Goal: Task Accomplishment & Management: Manage account settings

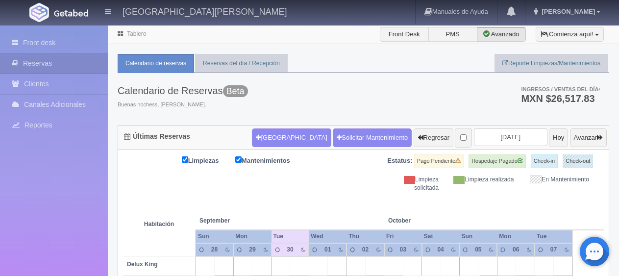
select select "2"
click at [276, 139] on button "[GEOGRAPHIC_DATA]" at bounding box center [291, 137] width 79 height 19
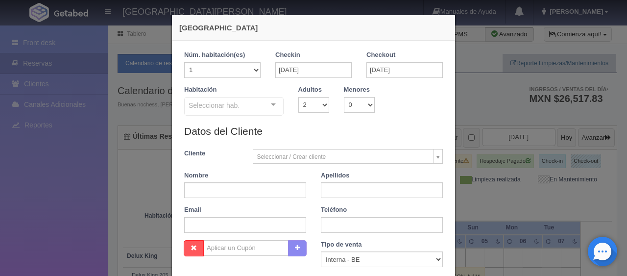
checkbox input "false"
click at [315, 72] on input "01-10-2025" at bounding box center [313, 70] width 76 height 16
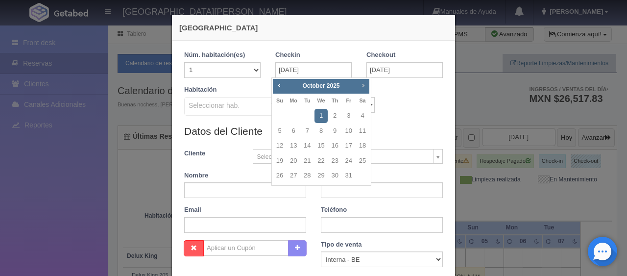
click at [364, 87] on span "Next" at bounding box center [363, 85] width 8 height 8
click at [349, 161] on link "21" at bounding box center [348, 161] width 13 height 14
type input "21-11-2025"
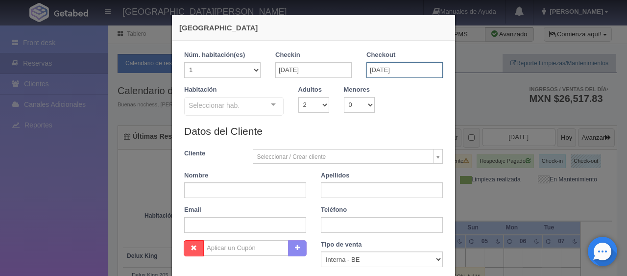
checkbox input "false"
click at [384, 68] on input "21-11-2025" at bounding box center [404, 70] width 76 height 16
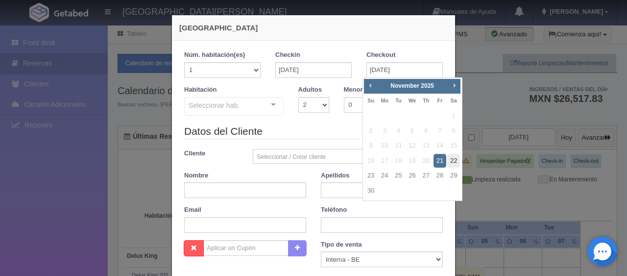
click at [452, 160] on link "22" at bounding box center [453, 161] width 13 height 14
type input "22-11-2025"
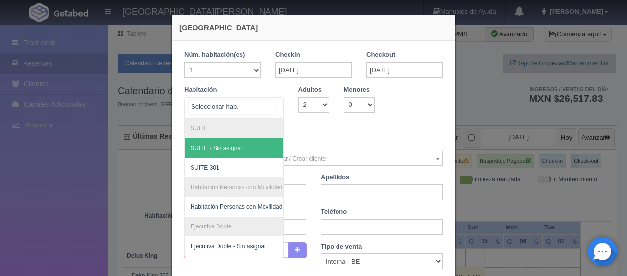
click at [272, 105] on div at bounding box center [274, 104] width 20 height 15
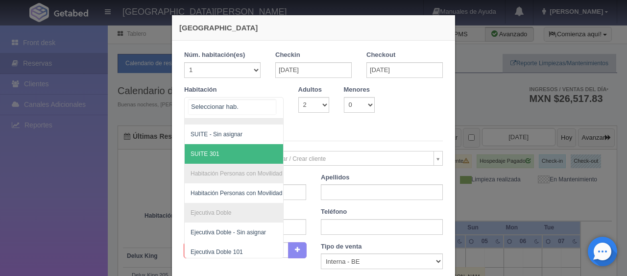
click at [257, 146] on span "SUITE 301" at bounding box center [267, 154] width 165 height 20
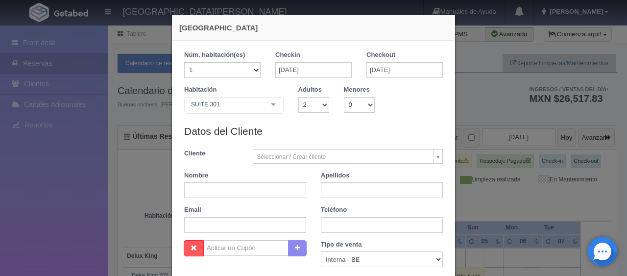
checkbox input "false"
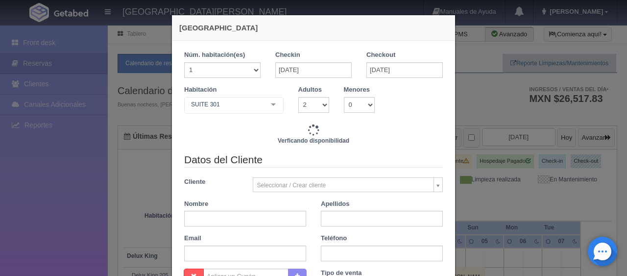
type input "2400.00"
checkbox input "false"
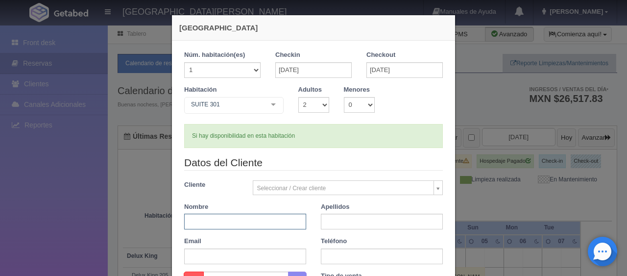
click at [225, 220] on input "text" at bounding box center [245, 222] width 122 height 16
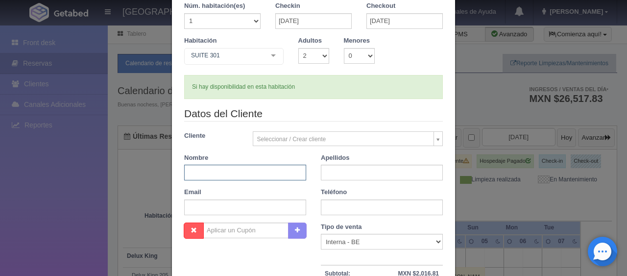
scroll to position [98, 0]
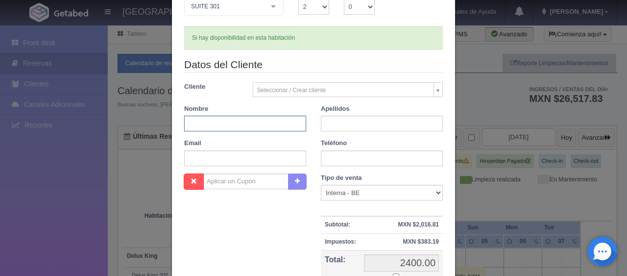
click at [216, 124] on input "text" at bounding box center [245, 124] width 122 height 16
type input "Maria"
type input "Villa"
click at [331, 156] on input "text" at bounding box center [382, 158] width 122 height 16
paste input "1 561 574 5713"
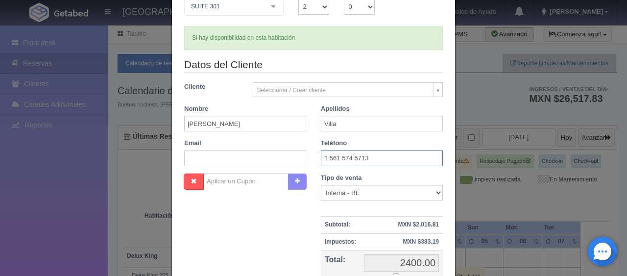
type input "1 561 574 5713"
click at [370, 192] on select "Correo Electronico Interna - BE Llamada OTA Externa Otro WALK IN" at bounding box center [382, 193] width 122 height 16
select select "extota"
click at [321, 185] on select "Correo Electronico Interna - BE Llamada OTA Externa Otro WALK IN" at bounding box center [382, 193] width 122 height 16
click at [288, 225] on div "Nombre Cupón : Descuentos : Tipo de venta Correo Electronico Interna - BE Llama…" at bounding box center [313, 244] width 273 height 143
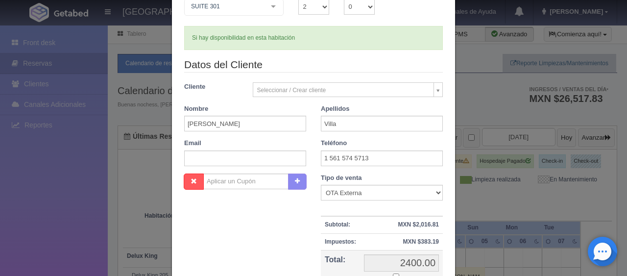
click at [298, 231] on div "Nombre Cupón : Descuentos : Tipo de venta Correo Electronico Interna - BE Llama…" at bounding box center [313, 244] width 273 height 143
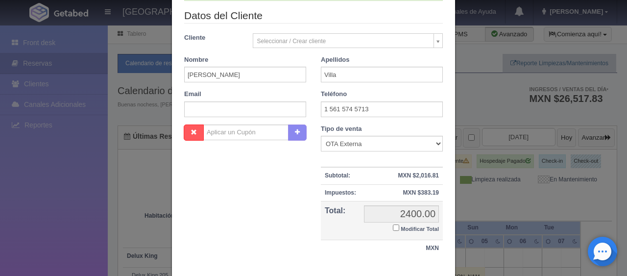
click at [393, 225] on input "Modificar Total" at bounding box center [396, 227] width 6 height 6
checkbox input "true"
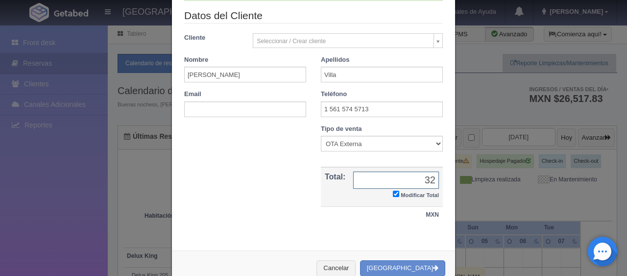
type input "3"
type input "2376.00"
click at [406, 269] on button "[GEOGRAPHIC_DATA]" at bounding box center [402, 268] width 85 height 16
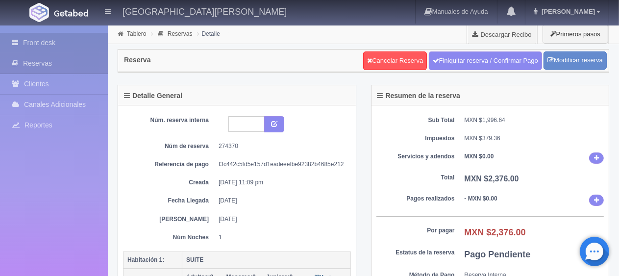
click at [85, 41] on link "Front desk" at bounding box center [54, 43] width 108 height 20
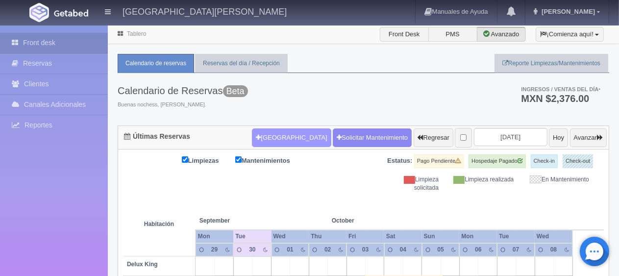
click at [256, 135] on button "[GEOGRAPHIC_DATA]" at bounding box center [291, 137] width 79 height 19
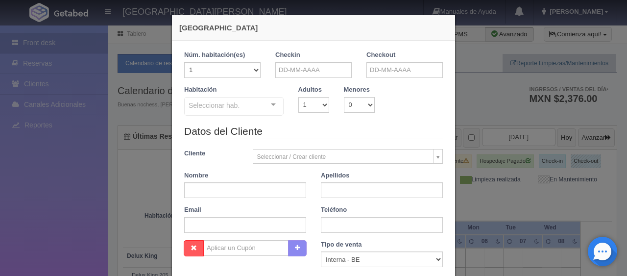
checkbox input "false"
click at [296, 65] on input "text" at bounding box center [313, 70] width 76 height 16
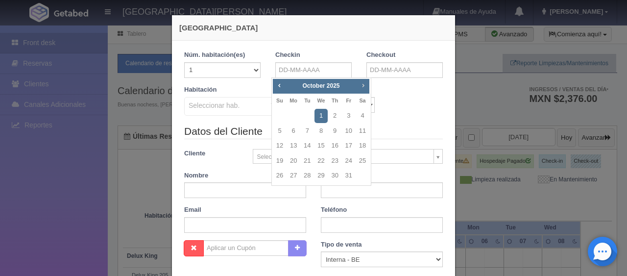
click at [362, 87] on span "Next" at bounding box center [363, 85] width 8 height 8
click at [350, 159] on link "21" at bounding box center [348, 161] width 13 height 14
type input "21-11-2025"
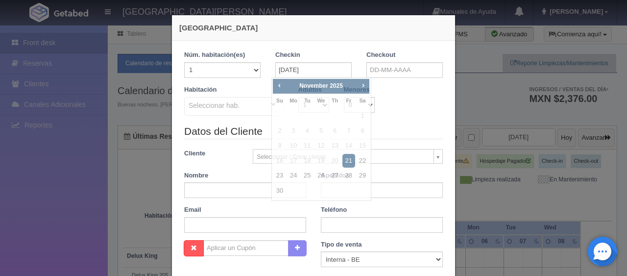
checkbox input "false"
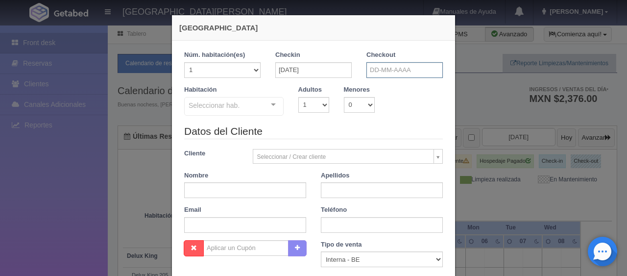
click at [387, 72] on input "text" at bounding box center [404, 70] width 76 height 16
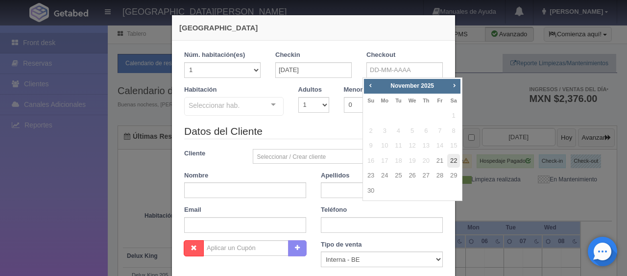
click at [452, 161] on link "22" at bounding box center [453, 161] width 13 height 14
type input "[DATE]"
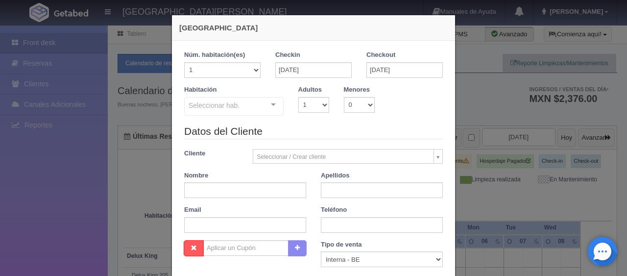
checkbox input "false"
click at [310, 108] on select "1 2 3 4 5 6 7 8 9 10" at bounding box center [313, 105] width 31 height 16
select select "2"
click at [298, 97] on select "1 2 3 4 5 6 7 8 9 10" at bounding box center [313, 105] width 31 height 16
click at [273, 102] on div at bounding box center [274, 104] width 20 height 15
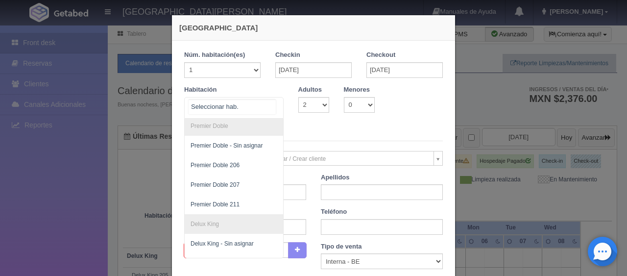
scroll to position [278, 0]
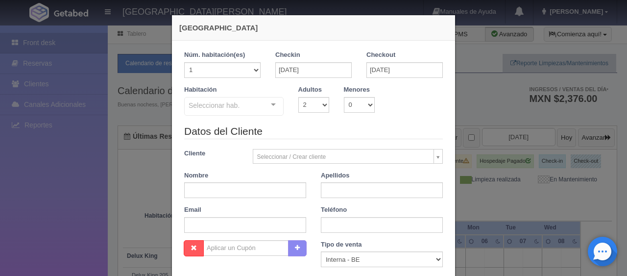
click at [271, 103] on div at bounding box center [274, 104] width 20 height 15
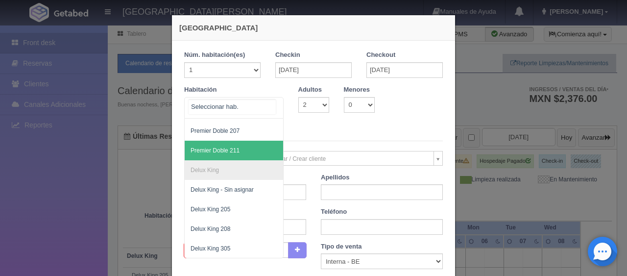
scroll to position [339, 0]
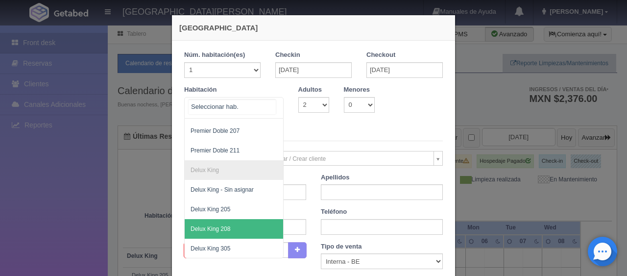
click at [233, 222] on span "Delux King 208" at bounding box center [267, 229] width 165 height 20
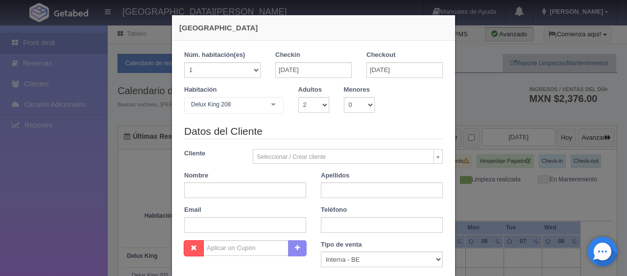
checkbox input "false"
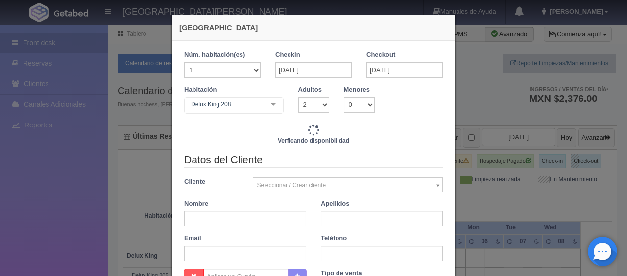
type input "1499.00"
checkbox input "false"
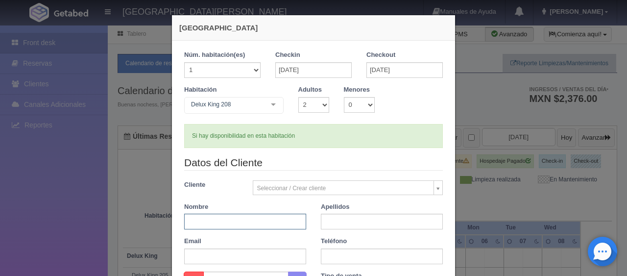
click at [233, 220] on input "text" at bounding box center [245, 222] width 122 height 16
type input "[PERSON_NAME]"
click at [349, 221] on input "text" at bounding box center [382, 222] width 122 height 16
type input "Villa"
click at [349, 260] on input "text" at bounding box center [382, 256] width 122 height 16
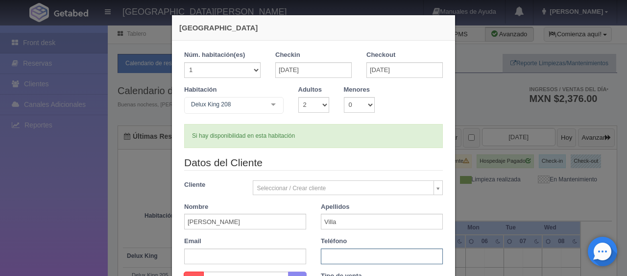
paste input "1 561 574 5713"
type input "1 561 574 5713"
click at [313, 240] on div "Teléfono 1 561 574 5713" at bounding box center [381, 250] width 137 height 27
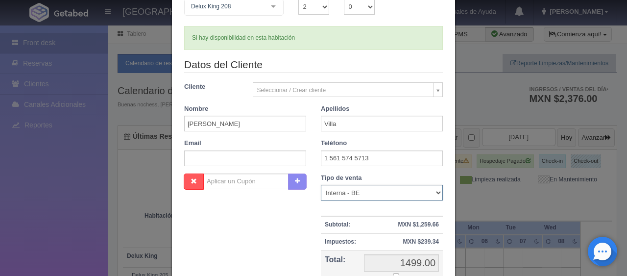
click at [365, 188] on select "Correo Electronico Interna - BE Llamada OTA Externa Otro WALK IN" at bounding box center [382, 193] width 122 height 16
select select "extota"
click at [321, 185] on select "Correo Electronico Interna - BE Llamada OTA Externa Otro WALK IN" at bounding box center [382, 193] width 122 height 16
click at [302, 235] on div "Nombre Cupón : Descuentos : Tipo de venta Correo Electronico Interna - BE Llama…" at bounding box center [313, 244] width 273 height 143
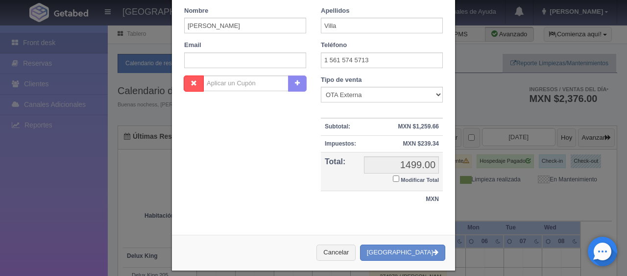
click at [393, 179] on input "Modificar Total" at bounding box center [396, 178] width 6 height 6
checkbox input "true"
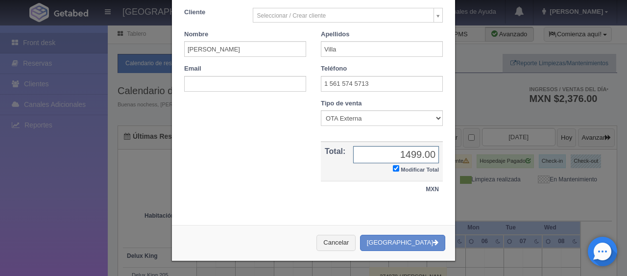
scroll to position [170, 0]
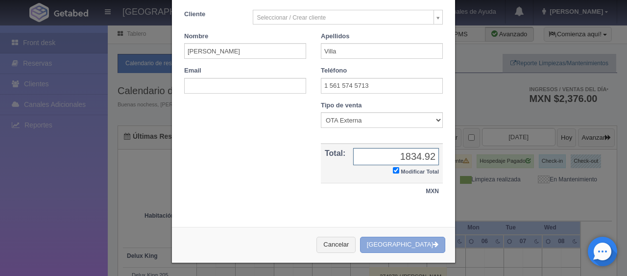
type input "1834.92"
click at [414, 239] on button "[GEOGRAPHIC_DATA]" at bounding box center [402, 245] width 85 height 16
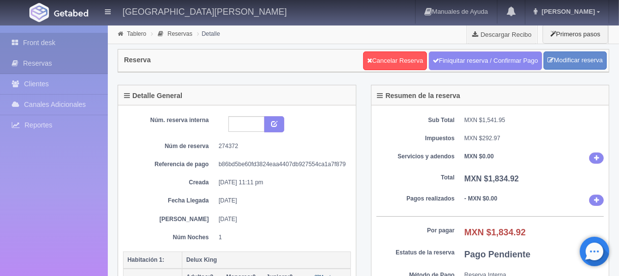
click at [65, 43] on link "Front desk" at bounding box center [54, 43] width 108 height 20
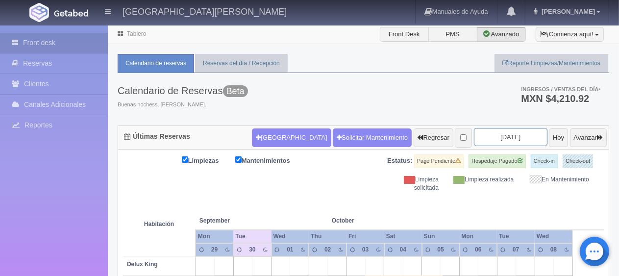
click at [474, 138] on input "2025-10-01" at bounding box center [510, 137] width 73 height 18
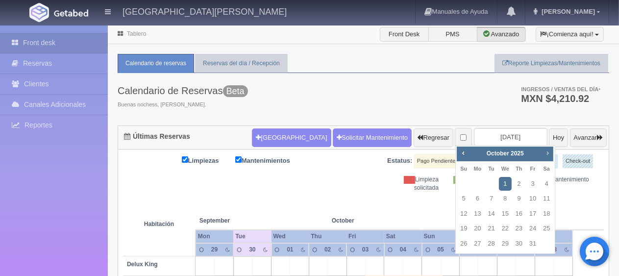
click at [545, 155] on span "Next" at bounding box center [547, 153] width 8 height 8
click at [524, 227] on link "20" at bounding box center [518, 228] width 13 height 14
type input "2025-11-20"
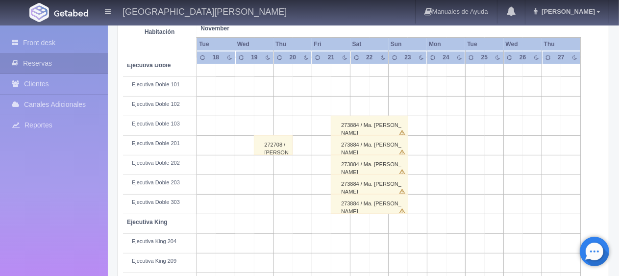
scroll to position [179, 0]
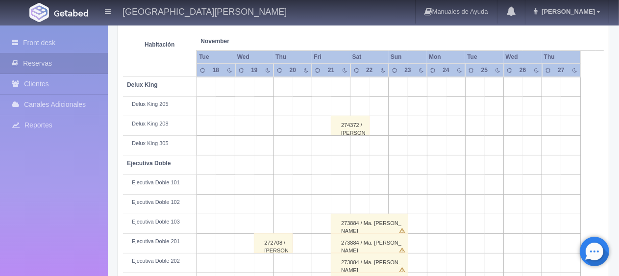
click at [338, 130] on div "274372 / [PERSON_NAME]" at bounding box center [350, 126] width 39 height 20
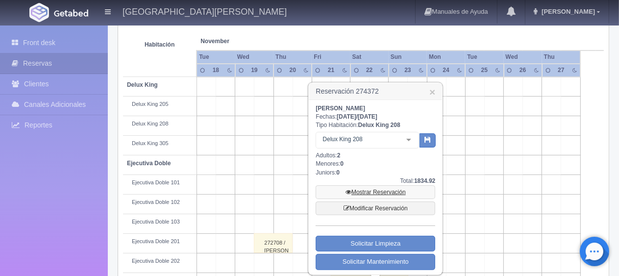
click at [381, 191] on link "Mostrar Reservación" at bounding box center [375, 192] width 120 height 14
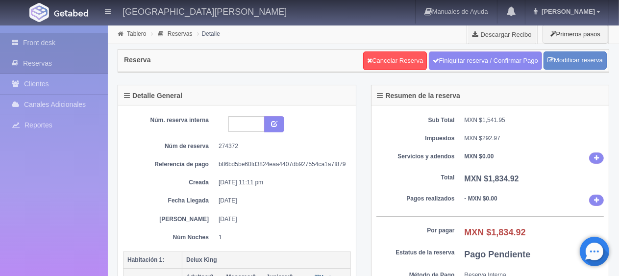
click at [75, 44] on link "Front desk" at bounding box center [54, 43] width 108 height 20
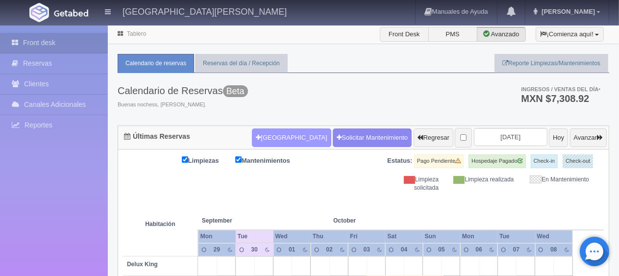
click at [269, 145] on button "Nueva Reserva" at bounding box center [291, 137] width 79 height 19
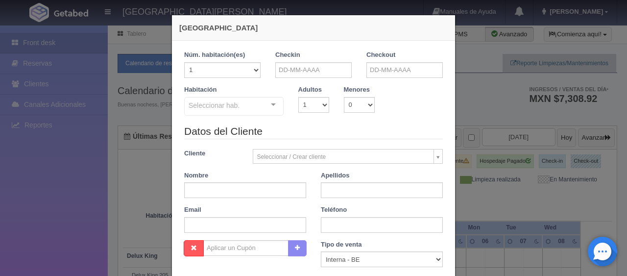
checkbox input "false"
click at [337, 79] on div "Checkin" at bounding box center [313, 67] width 91 height 35
click at [337, 73] on input "text" at bounding box center [313, 70] width 76 height 16
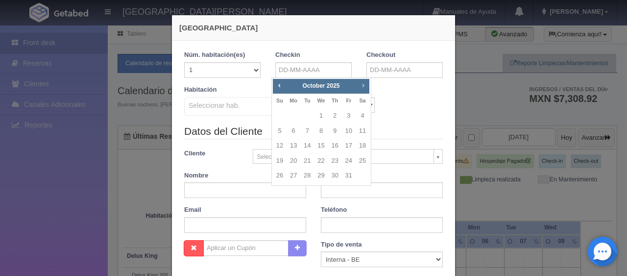
click at [362, 87] on span "Next" at bounding box center [363, 85] width 8 height 8
click at [321, 161] on link "19" at bounding box center [320, 161] width 13 height 14
type input "19-11-2025"
checkbox input "false"
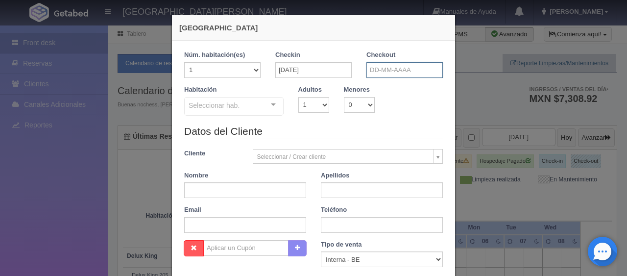
click at [401, 72] on input "text" at bounding box center [404, 70] width 76 height 16
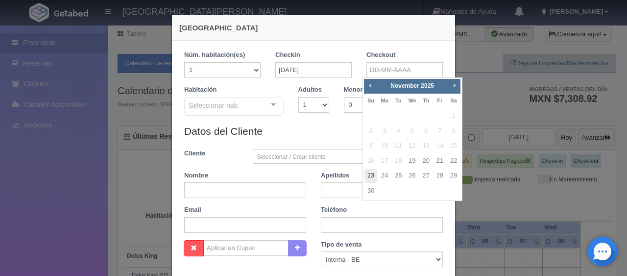
click at [367, 177] on link "23" at bounding box center [370, 175] width 13 height 14
type input "23-11-2025"
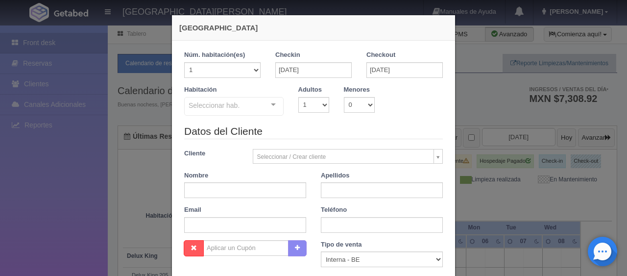
checkbox input "false"
click at [317, 101] on select "1 2 3 4 5 6 7 8 9 10" at bounding box center [313, 105] width 31 height 16
select select "2"
click at [298, 97] on select "1 2 3 4 5 6 7 8 9 10" at bounding box center [313, 105] width 31 height 16
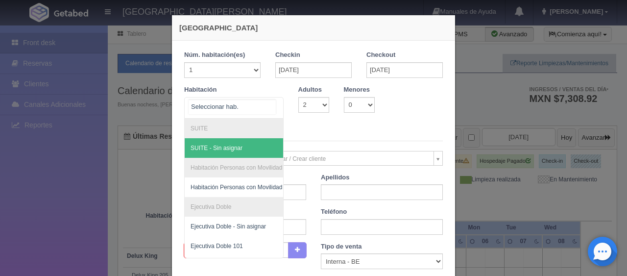
click at [266, 105] on div "SUITE SUITE - Sin asignar Habitación Personas con Movilidad Reducida Habitación…" at bounding box center [233, 108] width 99 height 22
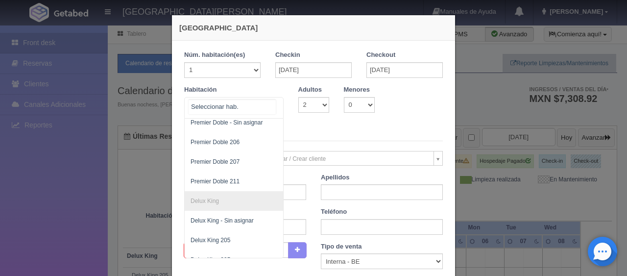
scroll to position [319, 0]
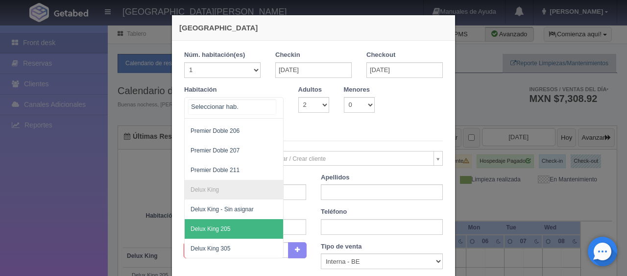
click at [241, 219] on span "Delux King 205" at bounding box center [267, 229] width 165 height 20
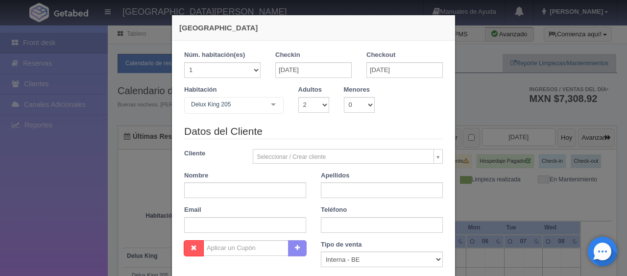
checkbox input "false"
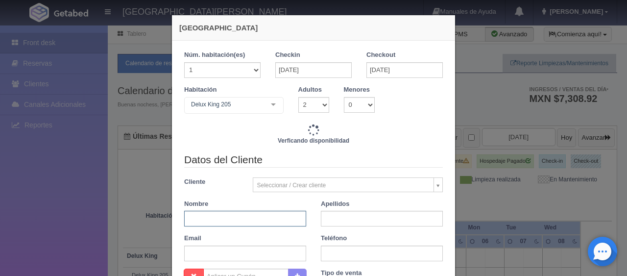
click at [240, 214] on input "text" at bounding box center [245, 219] width 122 height 16
type input "5996.00"
checkbox input "false"
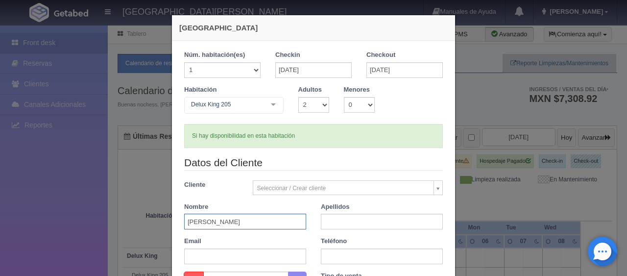
type input "Maria"
type input "Blanco"
paste input "1 (0) 7606138906"
type input "1 (0) 7606138906"
click at [309, 232] on div "Datos del Cliente Cliente Seleccionar / Crear cliente Nuevo Cliente Adriana Nav…" at bounding box center [313, 213] width 273 height 116
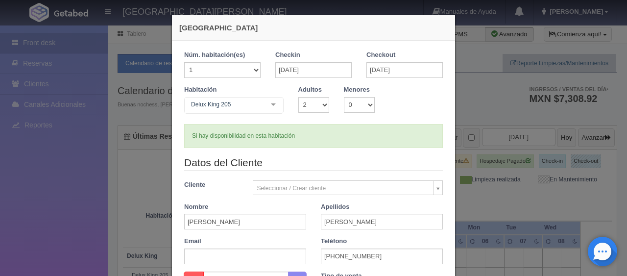
scroll to position [147, 0]
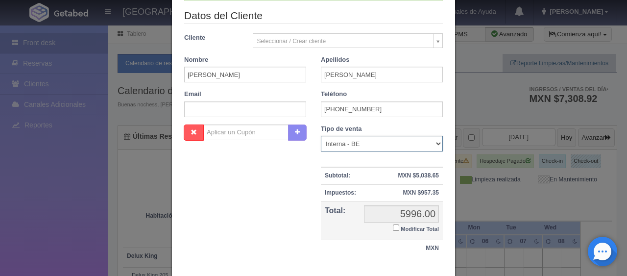
click at [423, 141] on select "Correo Electronico Interna - BE Llamada OTA Externa Otro WALK IN" at bounding box center [382, 144] width 122 height 16
select select "extota"
click at [321, 136] on select "Correo Electronico Interna - BE Llamada OTA Externa Otro WALK IN" at bounding box center [382, 144] width 122 height 16
click at [393, 225] on input "Modificar Total" at bounding box center [396, 227] width 6 height 6
checkbox input "true"
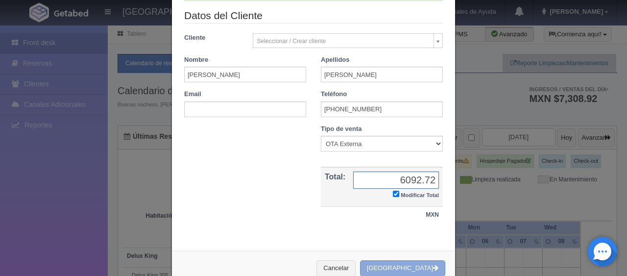
type input "6092.72"
click at [394, 268] on button "[GEOGRAPHIC_DATA]" at bounding box center [402, 268] width 85 height 16
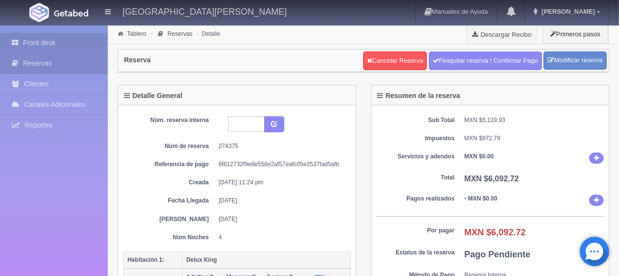
click at [48, 33] on link "Front desk" at bounding box center [54, 43] width 108 height 20
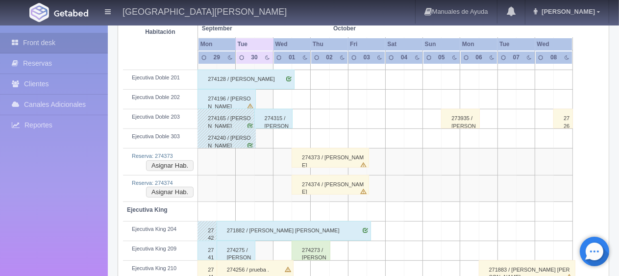
scroll to position [392, 0]
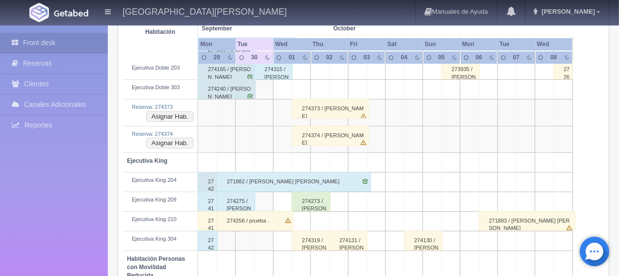
click at [315, 195] on div "274273 / [PERSON_NAME]" at bounding box center [310, 202] width 39 height 20
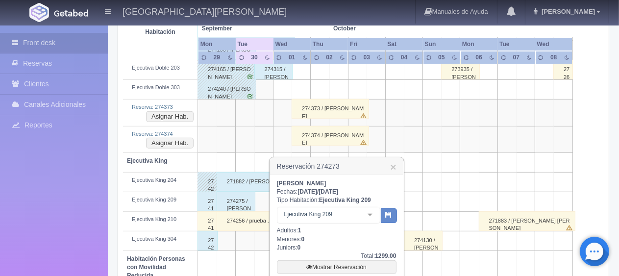
scroll to position [441, 0]
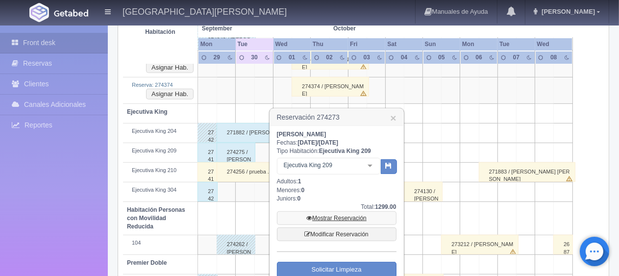
click at [338, 218] on link "Mostrar Reservación" at bounding box center [337, 218] width 120 height 14
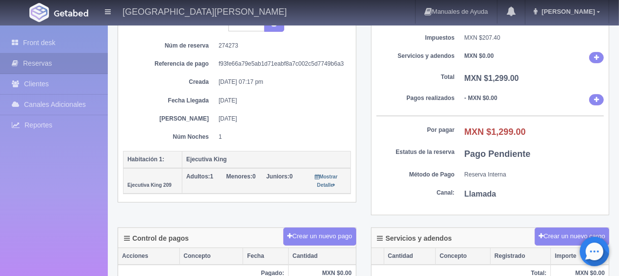
scroll to position [51, 0]
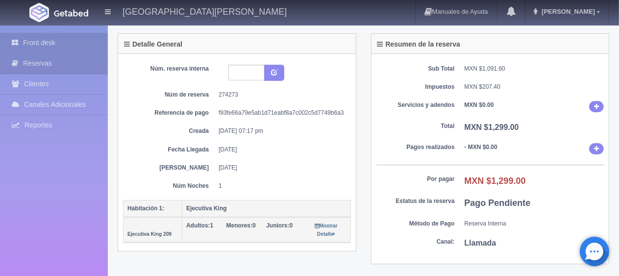
click at [76, 46] on link "Front desk" at bounding box center [54, 43] width 108 height 20
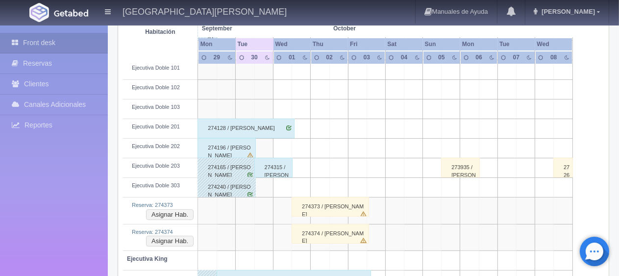
scroll to position [343, 0]
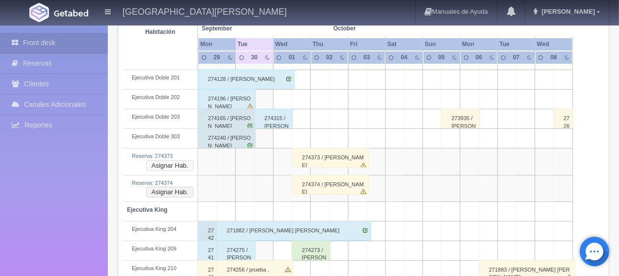
click at [189, 165] on button "Asignar Hab." at bounding box center [170, 165] width 48 height 11
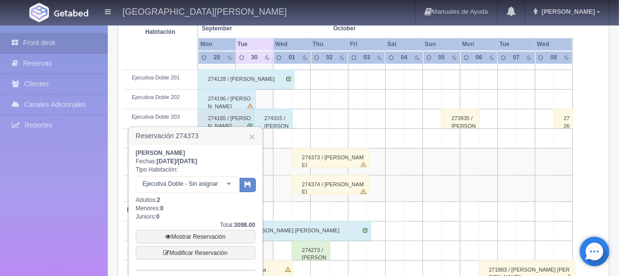
scroll to position [392, 0]
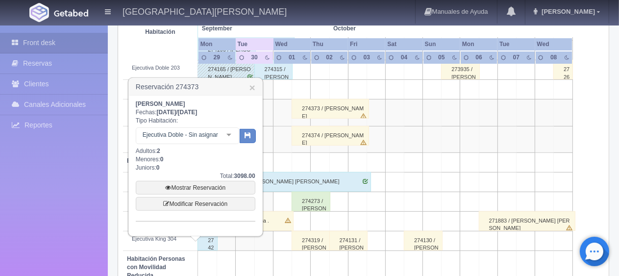
click at [228, 134] on div at bounding box center [229, 135] width 20 height 15
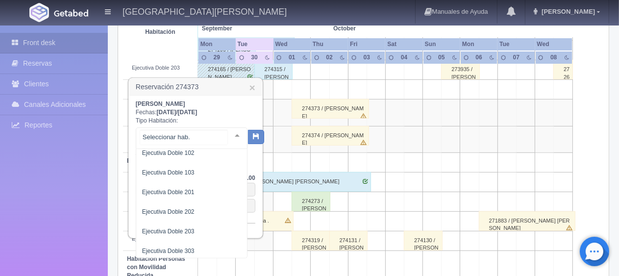
scroll to position [67, 0]
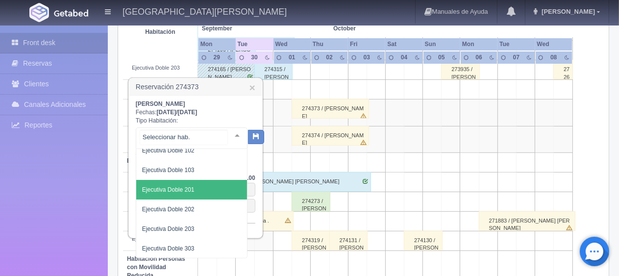
click at [206, 192] on span "Ejecutiva Doble 201" at bounding box center [191, 190] width 111 height 20
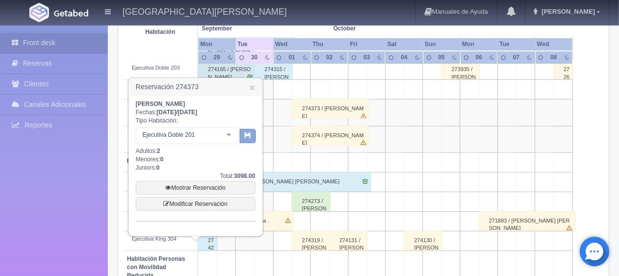
click at [245, 135] on icon "button" at bounding box center [247, 135] width 6 height 6
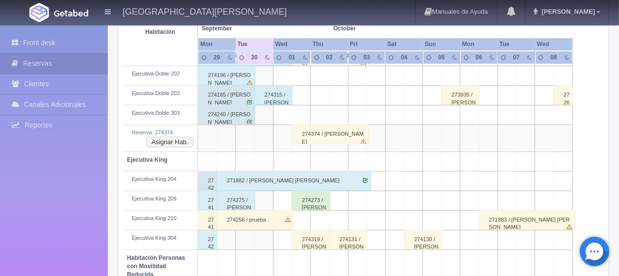
scroll to position [415, 0]
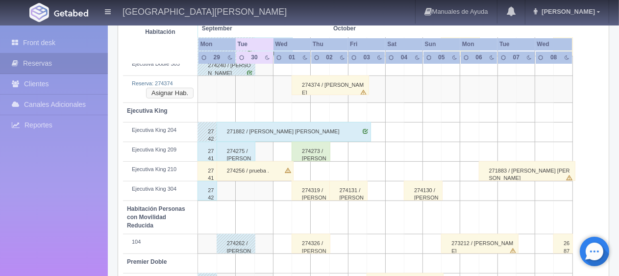
click at [168, 92] on button "Asignar Hab." at bounding box center [170, 93] width 48 height 11
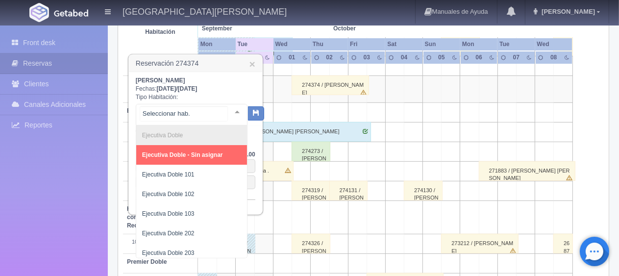
click at [228, 111] on div at bounding box center [237, 111] width 20 height 15
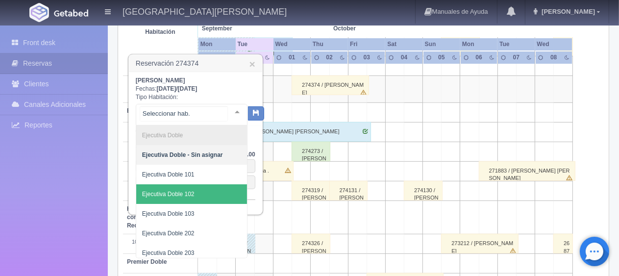
scroll to position [24, 0]
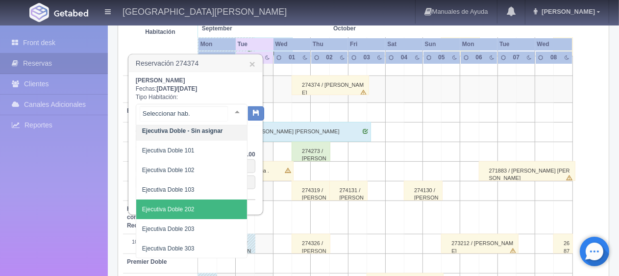
click at [192, 206] on span "Ejecutiva Doble 202" at bounding box center [168, 209] width 52 height 7
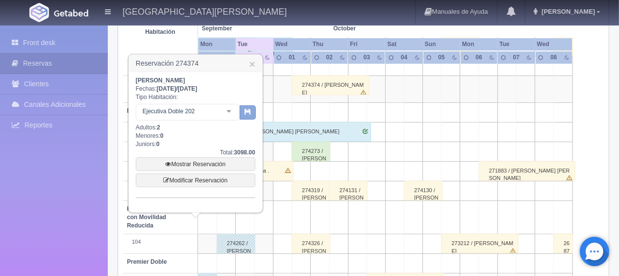
click at [248, 115] on button "button" at bounding box center [248, 112] width 16 height 15
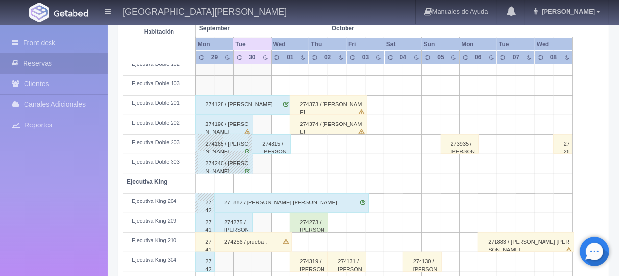
scroll to position [219, 0]
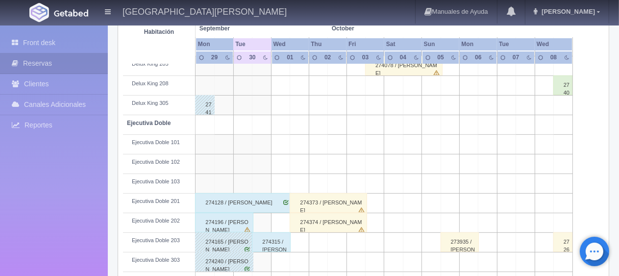
click at [327, 197] on div "274373 / [PERSON_NAME]" at bounding box center [327, 203] width 77 height 20
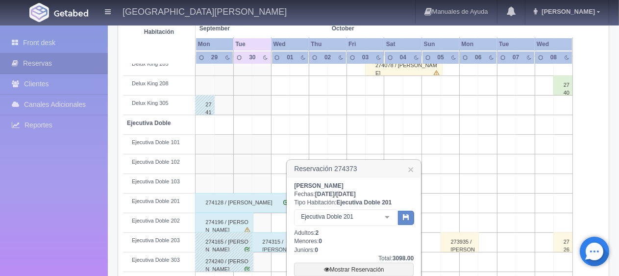
scroll to position [268, 0]
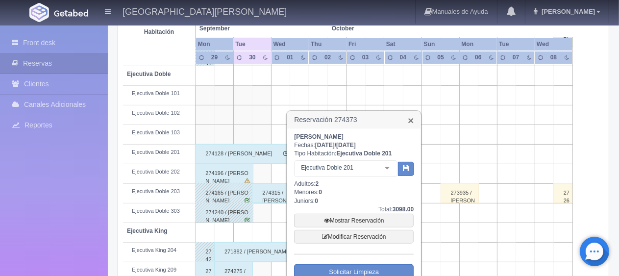
click at [411, 119] on link "×" at bounding box center [411, 120] width 6 height 10
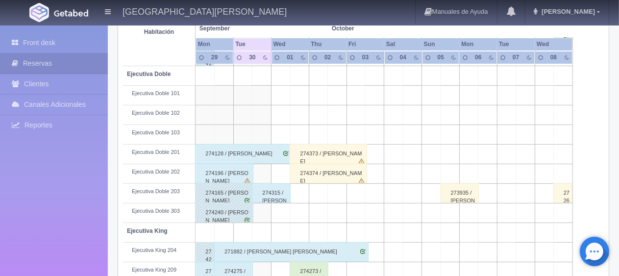
click at [337, 168] on div "274374 / [PERSON_NAME]" at bounding box center [327, 174] width 77 height 20
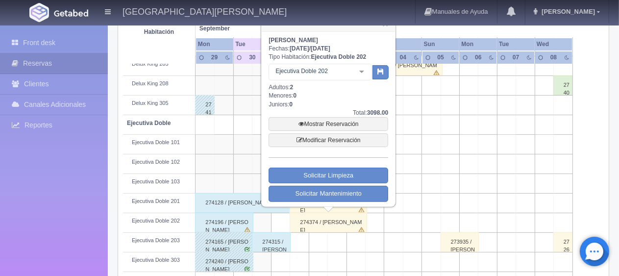
scroll to position [170, 0]
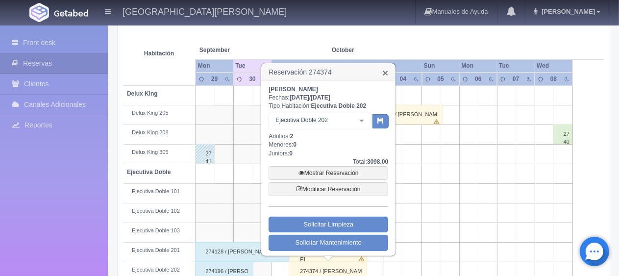
click at [385, 73] on link "×" at bounding box center [385, 73] width 6 height 10
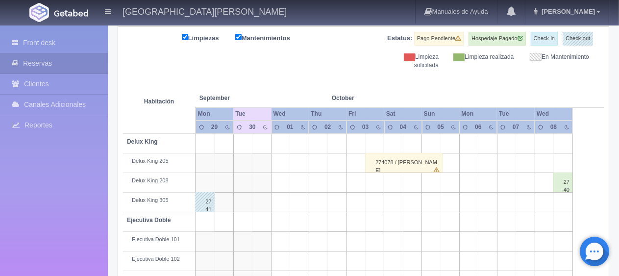
scroll to position [0, 0]
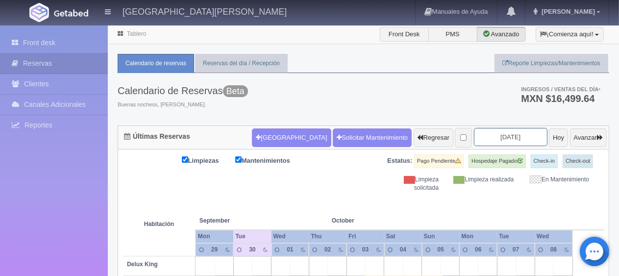
click at [492, 130] on input "2025-10-01" at bounding box center [510, 137] width 73 height 18
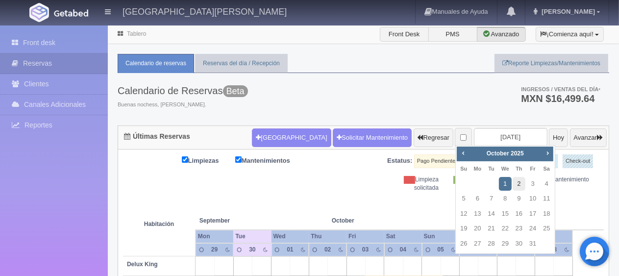
click at [517, 184] on link "2" at bounding box center [518, 184] width 13 height 14
type input "[DATE]"
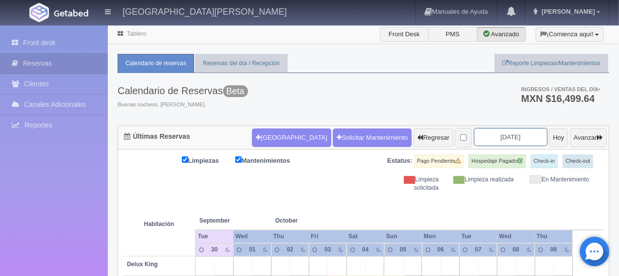
click at [513, 140] on input "2025-10-02" at bounding box center [510, 137] width 73 height 18
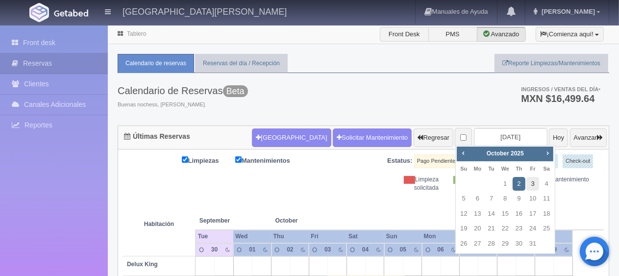
click at [532, 184] on link "3" at bounding box center [532, 184] width 13 height 14
type input "2025-10-03"
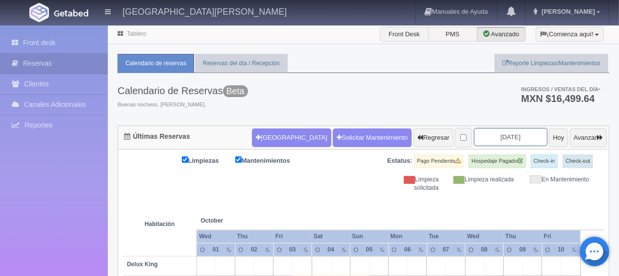
click at [488, 139] on input "2025-10-03" at bounding box center [510, 137] width 73 height 18
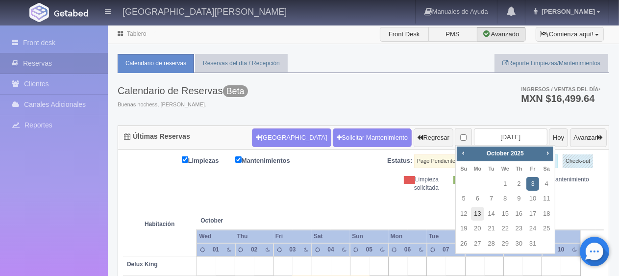
click at [482, 215] on link "13" at bounding box center [477, 214] width 13 height 14
type input "[DATE]"
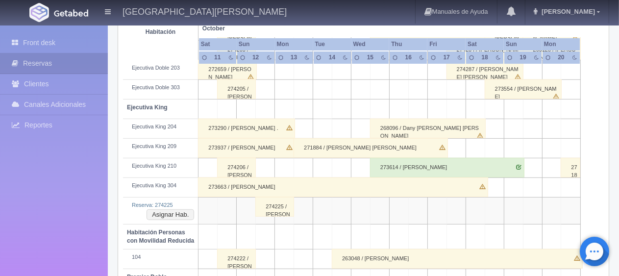
scroll to position [441, 0]
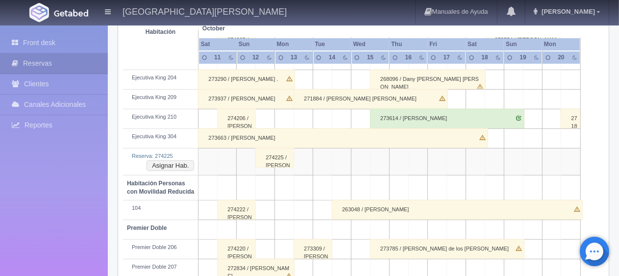
click at [272, 160] on div "274225 / [PERSON_NAME] [PERSON_NAME]" at bounding box center [274, 158] width 39 height 20
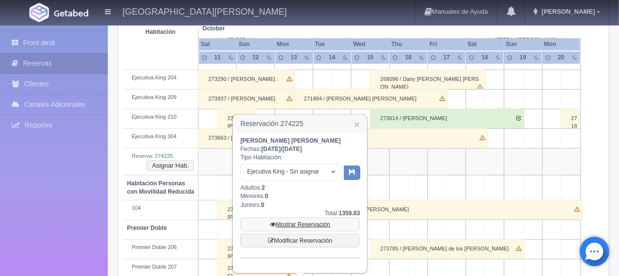
click at [310, 224] on link "Mostrar Reservación" at bounding box center [300, 224] width 120 height 14
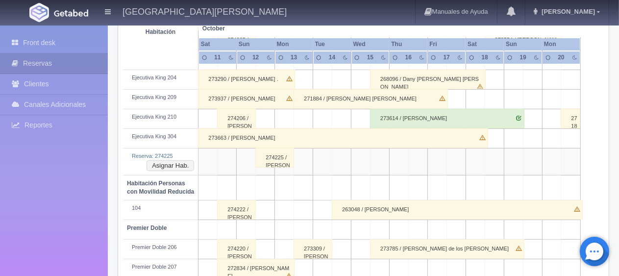
scroll to position [441, 0]
click at [181, 163] on button "Asignar Hab." at bounding box center [170, 165] width 48 height 11
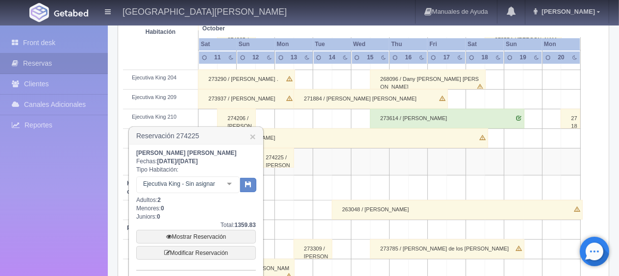
click at [231, 185] on div at bounding box center [229, 184] width 20 height 15
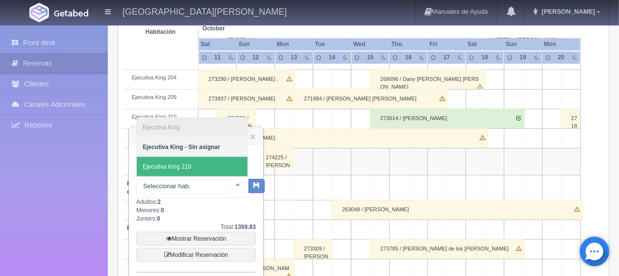
click at [220, 162] on span "Ejecutiva King 210" at bounding box center [192, 167] width 111 height 20
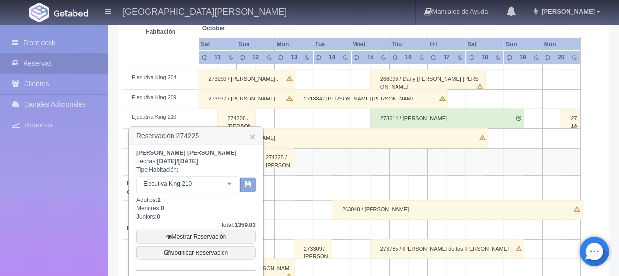
click at [247, 186] on icon "button" at bounding box center [248, 184] width 6 height 6
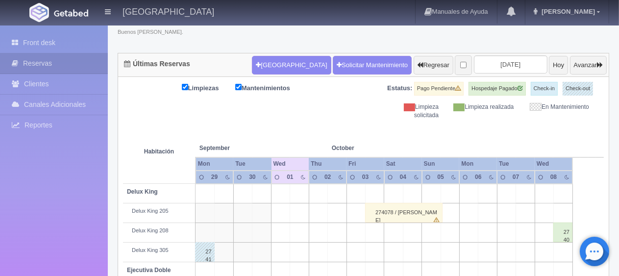
scroll to position [72, 0]
click at [474, 64] on input "[DATE]" at bounding box center [510, 64] width 73 height 18
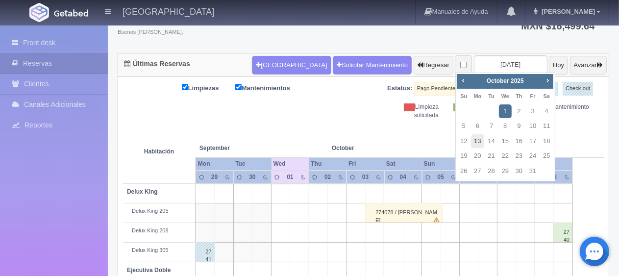
click at [477, 139] on link "13" at bounding box center [477, 141] width 13 height 14
type input "[DATE]"
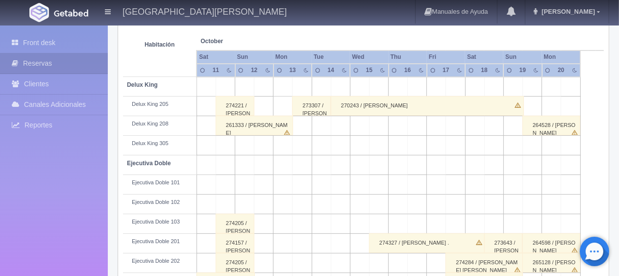
scroll to position [81, 0]
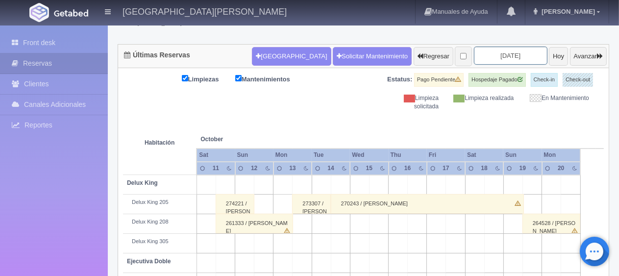
click at [487, 54] on input "[DATE]" at bounding box center [510, 56] width 73 height 18
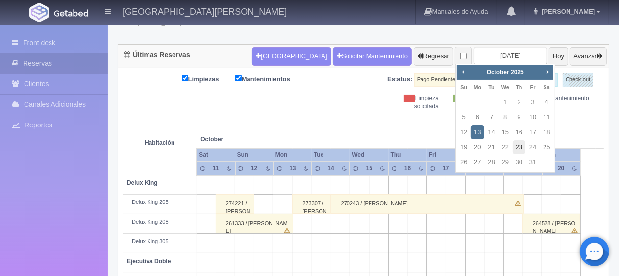
click at [518, 147] on link "23" at bounding box center [518, 147] width 13 height 14
type input "[DATE]"
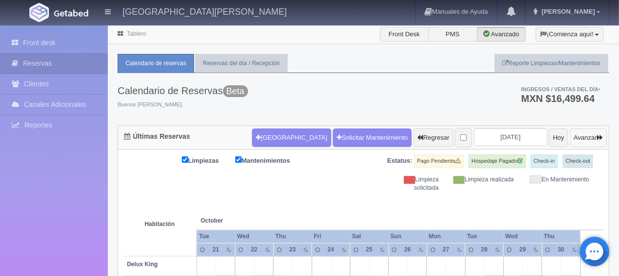
click at [570, 136] on button "Avanzar" at bounding box center [588, 137] width 37 height 19
click at [549, 141] on button "Hoy" at bounding box center [558, 137] width 19 height 19
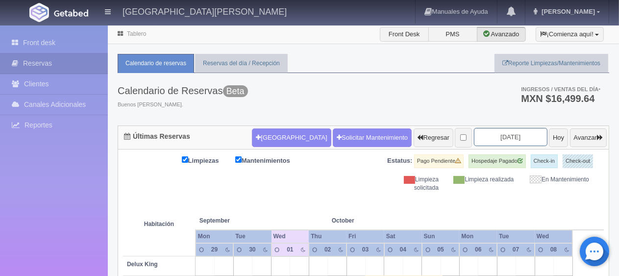
click at [476, 133] on input "2025-10-01" at bounding box center [510, 137] width 73 height 18
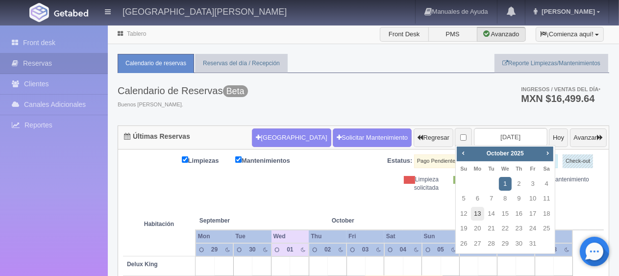
click at [481, 214] on link "13" at bounding box center [477, 214] width 13 height 14
type input "[DATE]"
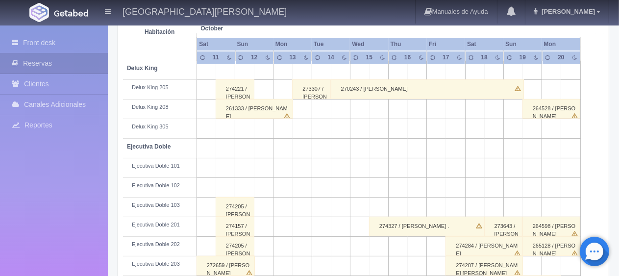
scroll to position [245, 0]
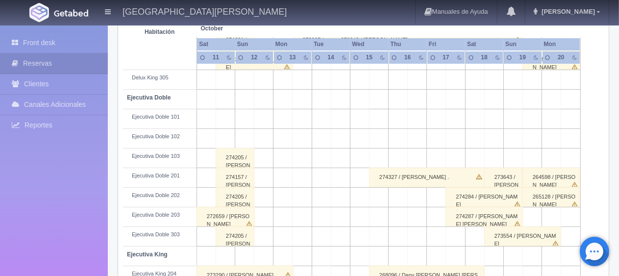
click at [233, 156] on div "274205 / [PERSON_NAME]" at bounding box center [235, 158] width 39 height 20
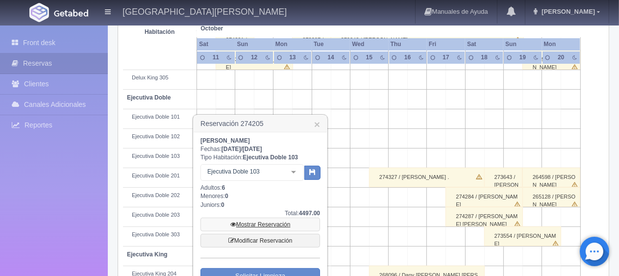
click at [286, 222] on link "Mostrar Reservación" at bounding box center [260, 224] width 120 height 14
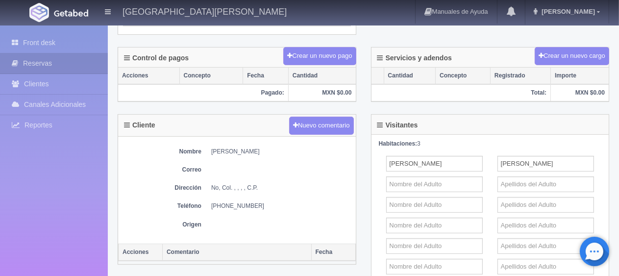
scroll to position [409, 0]
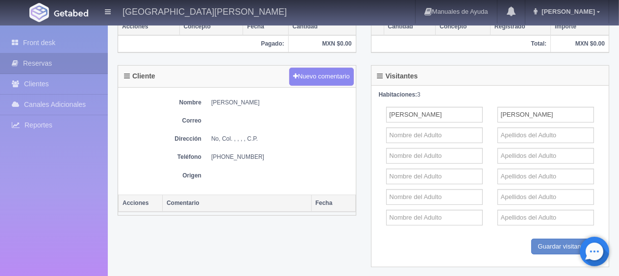
drag, startPoint x: 261, startPoint y: 152, endPoint x: 214, endPoint y: 152, distance: 47.5
click at [214, 153] on dd "[PHONE_NUMBER]" at bounding box center [281, 157] width 140 height 8
copy dd "[PHONE_NUMBER]"
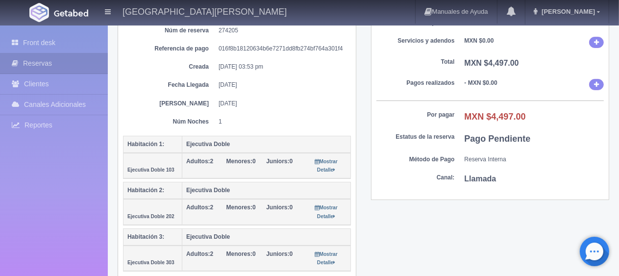
scroll to position [0, 0]
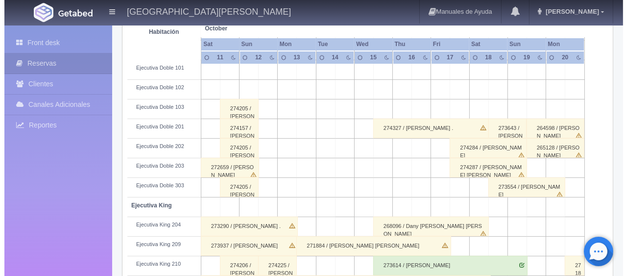
scroll to position [245, 0]
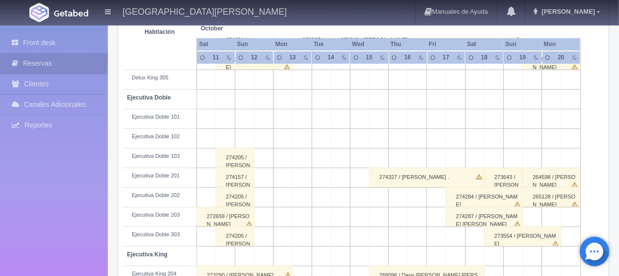
click at [227, 138] on td at bounding box center [225, 139] width 19 height 20
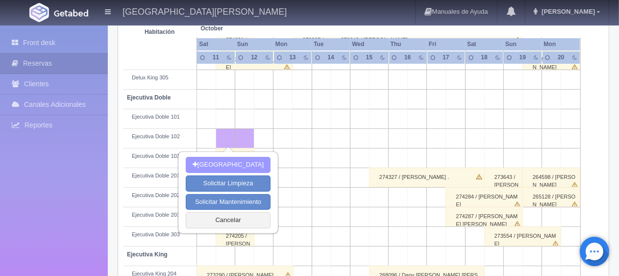
click at [228, 165] on button "[GEOGRAPHIC_DATA]" at bounding box center [228, 165] width 85 height 16
type input "[DATE]"
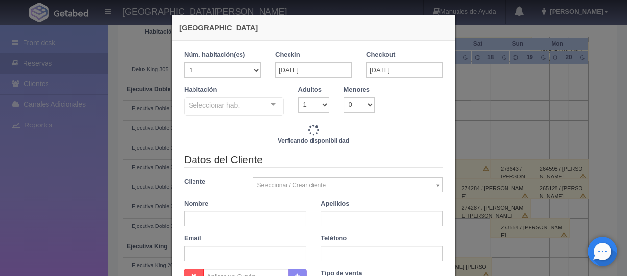
checkbox input "false"
type input "1299.00"
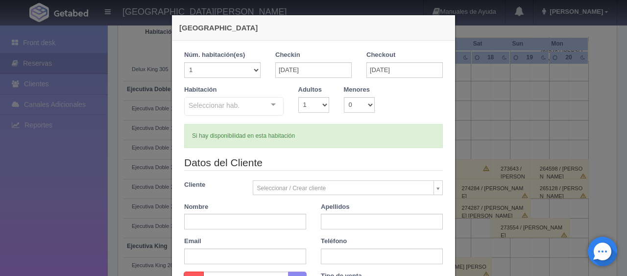
checkbox input "false"
click at [319, 103] on select "1 2 3 4 5 6 7 8 9 10" at bounding box center [313, 105] width 31 height 16
select select "2"
click at [298, 97] on select "1 2 3 4 5 6 7 8 9 10" at bounding box center [313, 105] width 31 height 16
checkbox input "false"
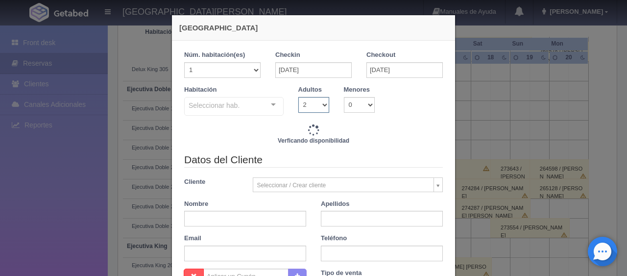
type input "1549.00"
checkbox input "false"
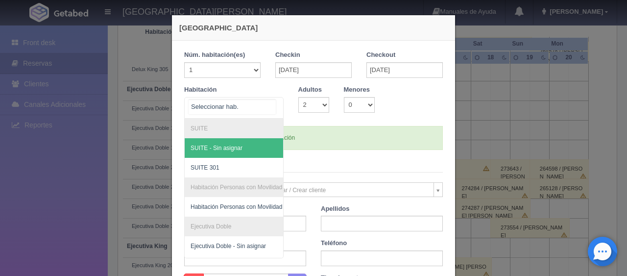
click at [270, 106] on div at bounding box center [274, 104] width 20 height 15
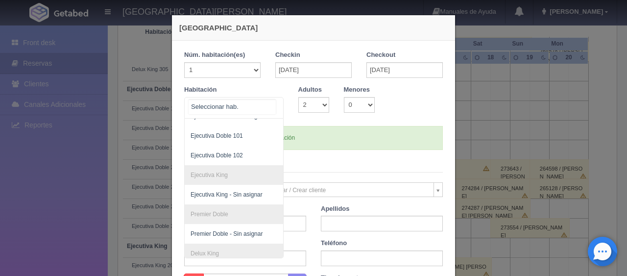
scroll to position [134, 0]
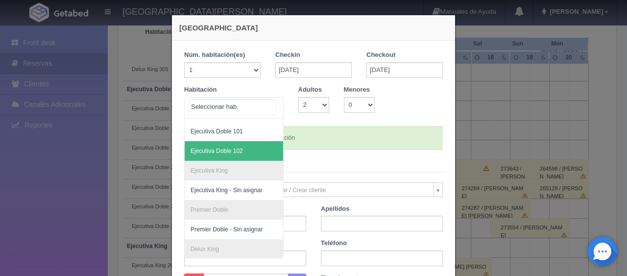
click at [253, 151] on span "Ejecutiva Doble 102" at bounding box center [267, 151] width 165 height 20
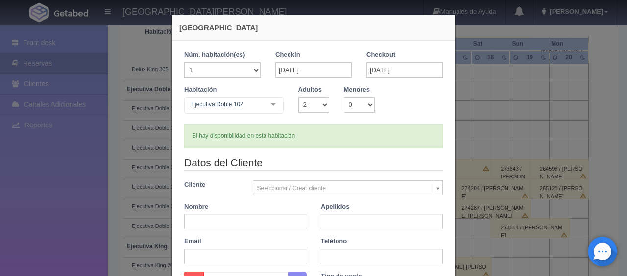
checkbox input "false"
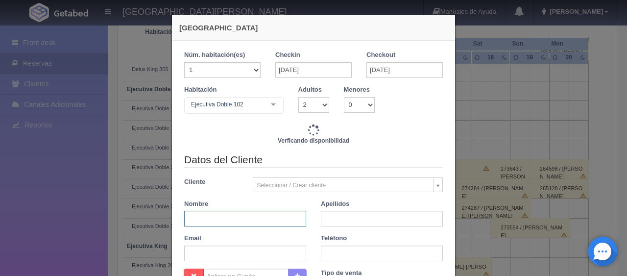
click at [246, 217] on input "text" at bounding box center [245, 219] width 122 height 16
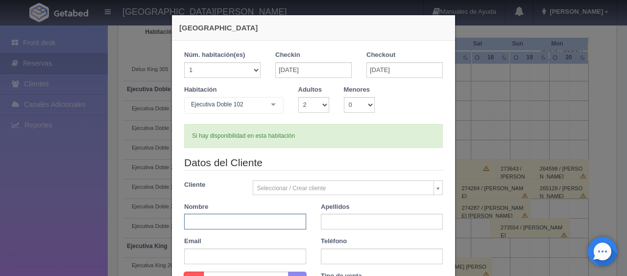
type input "1549.00"
checkbox input "false"
type input "Maria Guadalupe"
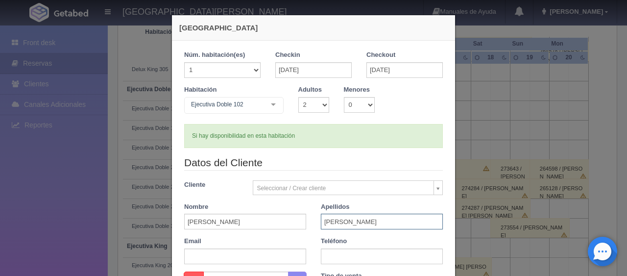
type input "Peréz"
paste input "1 (847) 4202298"
type input "1 (847) 4202298"
click at [307, 240] on div "Email" at bounding box center [245, 250] width 137 height 27
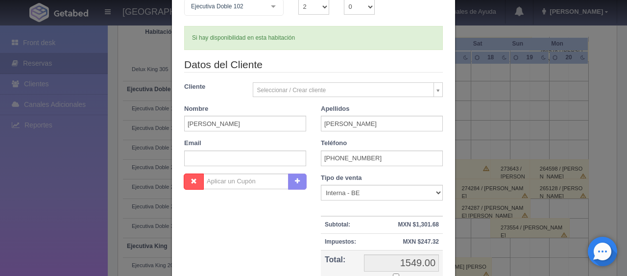
scroll to position [147, 0]
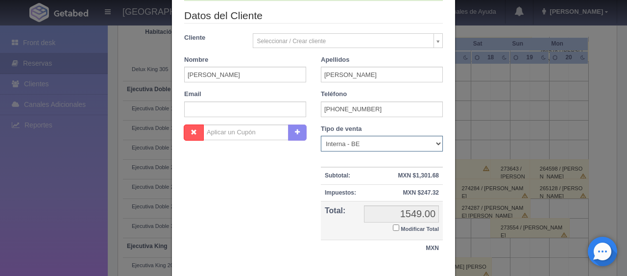
click at [387, 145] on select "Correo Electronico Interna - BE Llamada OTA Externa Otro WALK IN" at bounding box center [382, 144] width 122 height 16
select select "extota"
click at [321, 136] on select "Correo Electronico Interna - BE Llamada OTA Externa Otro WALK IN" at bounding box center [382, 144] width 122 height 16
click at [275, 205] on div "Nombre Cupón : Descuentos : Tipo de venta Correo Electronico Interna - BE Llama…" at bounding box center [313, 195] width 273 height 143
click at [393, 228] on input "Modificar Total" at bounding box center [396, 227] width 6 height 6
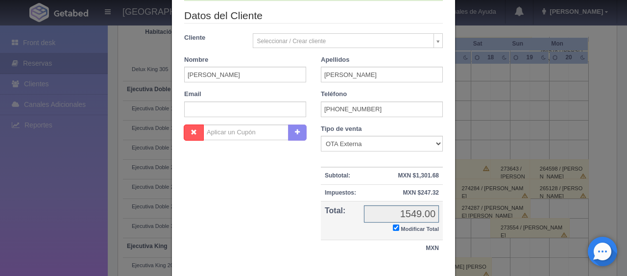
checkbox input "true"
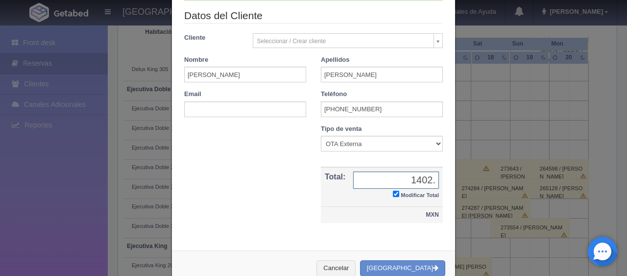
type input "1402.92"
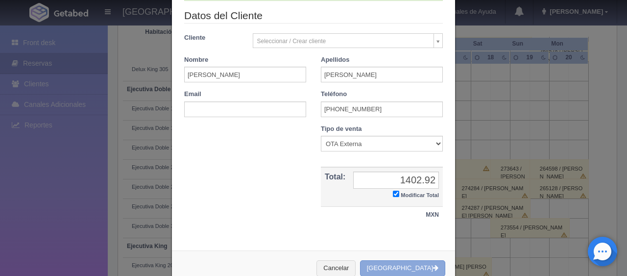
click at [407, 267] on button "[GEOGRAPHIC_DATA]" at bounding box center [402, 268] width 85 height 16
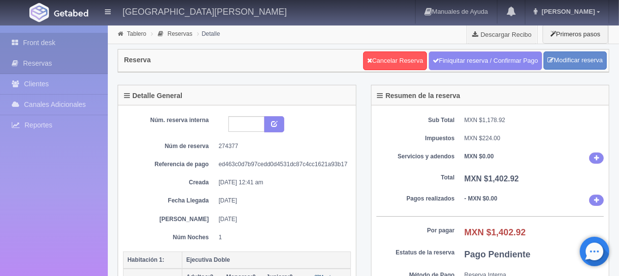
click at [34, 42] on link "Front desk" at bounding box center [54, 43] width 108 height 20
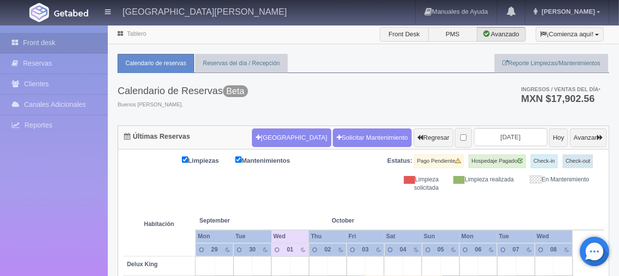
scroll to position [49, 0]
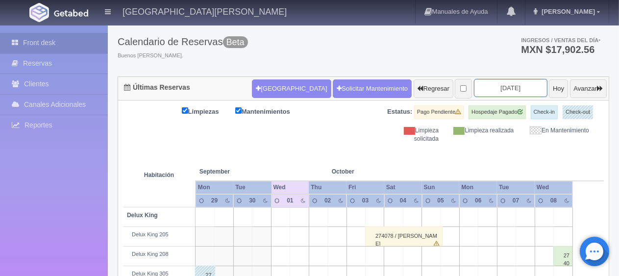
click at [497, 90] on input "2025-10-01" at bounding box center [510, 88] width 73 height 18
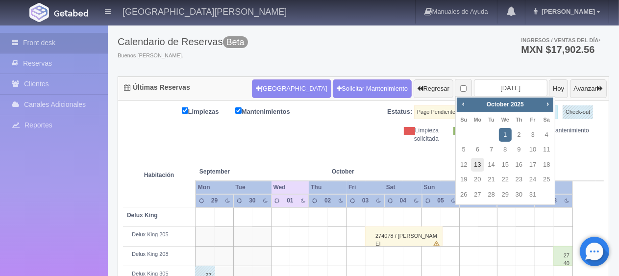
click at [476, 166] on link "13" at bounding box center [477, 165] width 13 height 14
type input "2025-10-13"
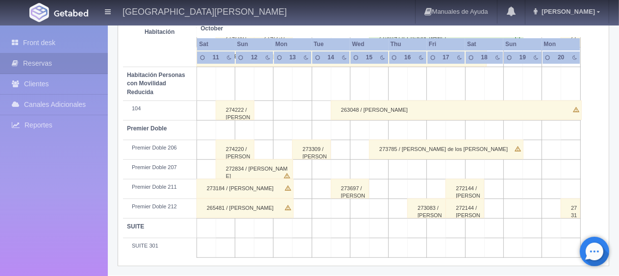
scroll to position [424, 0]
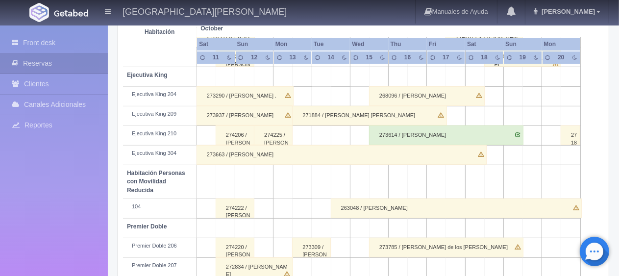
click at [239, 135] on div "274206 / [PERSON_NAME]" at bounding box center [235, 135] width 39 height 20
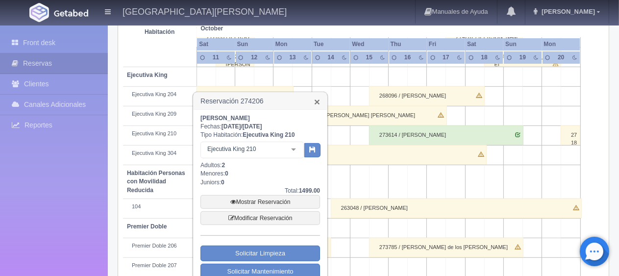
click at [318, 103] on link "×" at bounding box center [317, 101] width 6 height 10
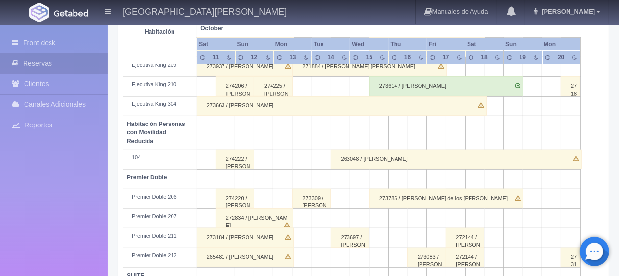
scroll to position [522, 0]
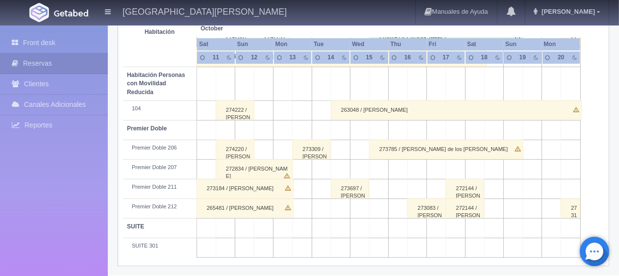
click at [382, 149] on div "273785 / María de los Remedios Serrano" at bounding box center [446, 150] width 154 height 20
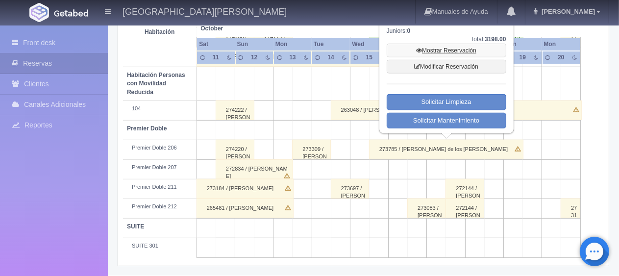
click at [428, 48] on link "Mostrar Reservación" at bounding box center [446, 51] width 120 height 14
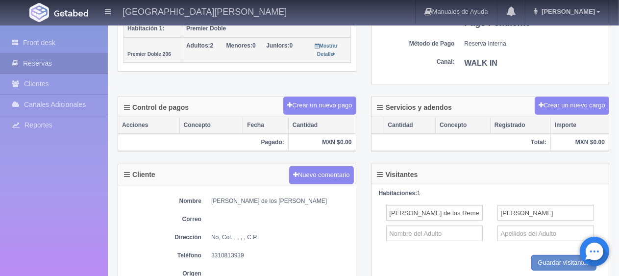
scroll to position [182, 0]
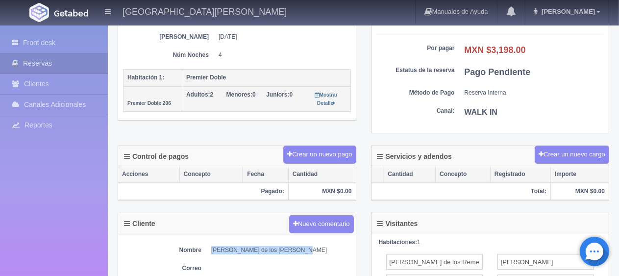
drag, startPoint x: 294, startPoint y: 246, endPoint x: 211, endPoint y: 242, distance: 83.3
copy dd "[PERSON_NAME] de los [PERSON_NAME]"
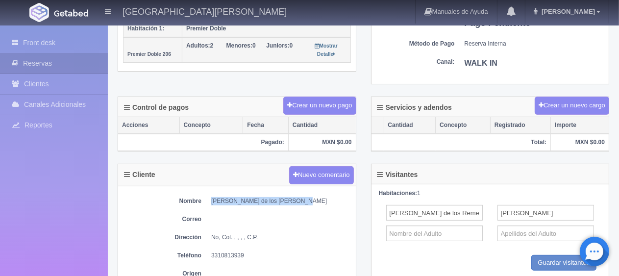
scroll to position [280, 0]
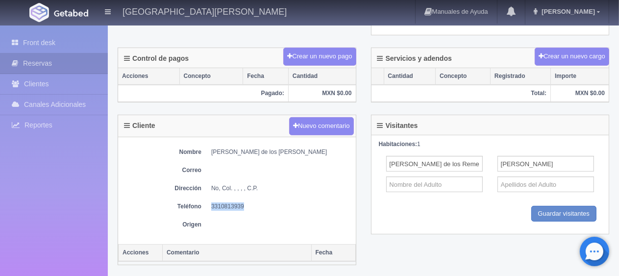
drag, startPoint x: 246, startPoint y: 204, endPoint x: 212, endPoint y: 202, distance: 34.3
click at [212, 202] on dd "3310813939" at bounding box center [281, 206] width 140 height 8
copy dd "3310813939"
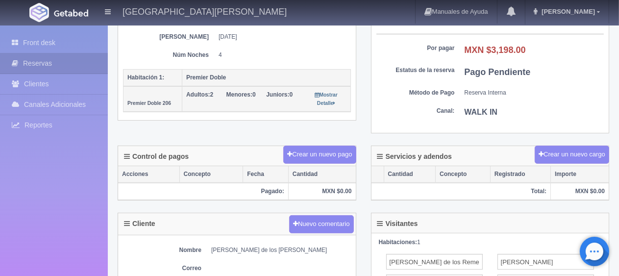
scroll to position [133, 0]
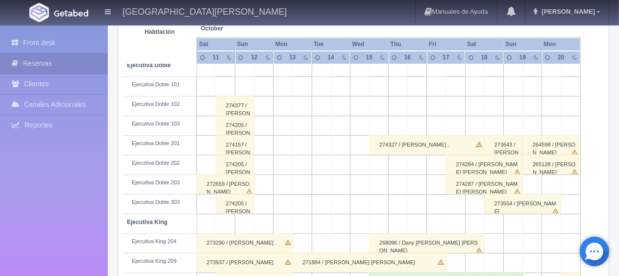
scroll to position [81, 0]
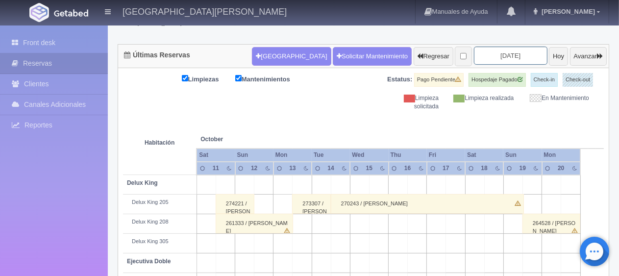
click at [478, 55] on input "[DATE]" at bounding box center [510, 56] width 73 height 18
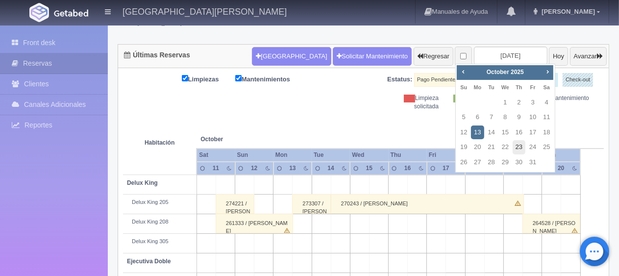
click at [519, 148] on link "23" at bounding box center [518, 147] width 13 height 14
type input "[DATE]"
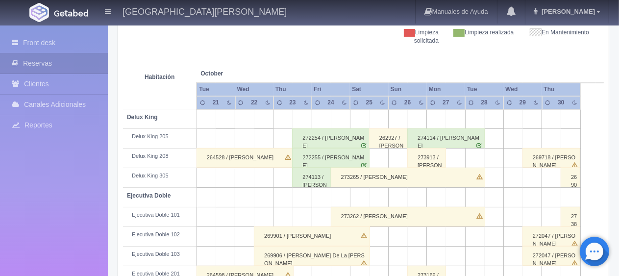
scroll to position [147, 0]
click at [241, 156] on div "264528 / [PERSON_NAME]" at bounding box center [244, 158] width 97 height 20
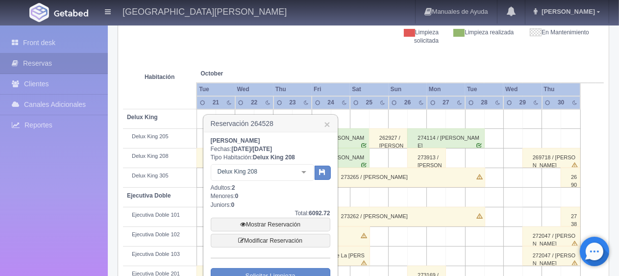
click at [304, 172] on div at bounding box center [304, 172] width 20 height 15
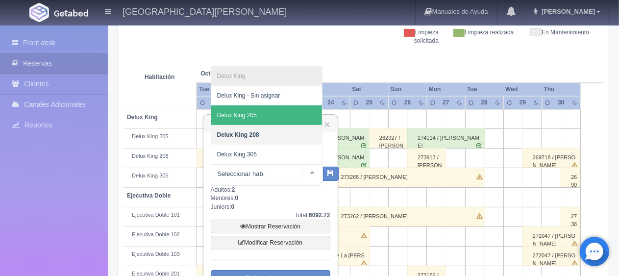
click at [286, 119] on span "Delux King 205" at bounding box center [266, 115] width 111 height 20
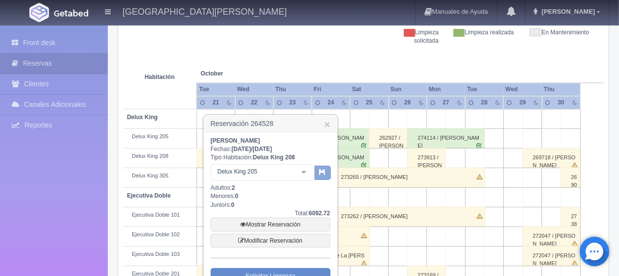
click at [323, 168] on icon "button" at bounding box center [322, 171] width 6 height 6
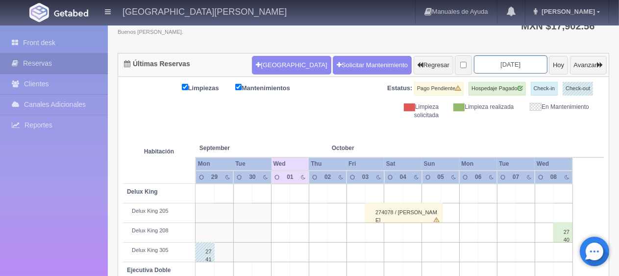
click at [475, 66] on input "2025-10-01" at bounding box center [510, 64] width 73 height 18
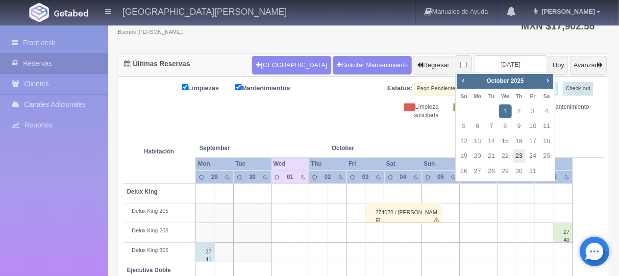
click at [519, 154] on link "23" at bounding box center [518, 156] width 13 height 14
type input "2025-10-23"
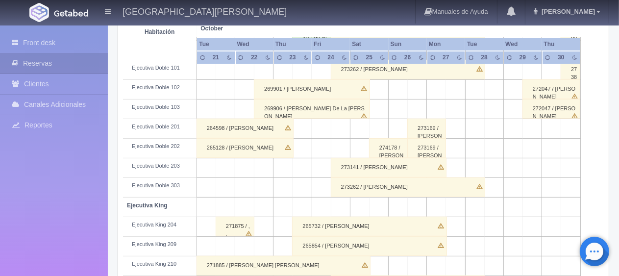
scroll to position [343, 0]
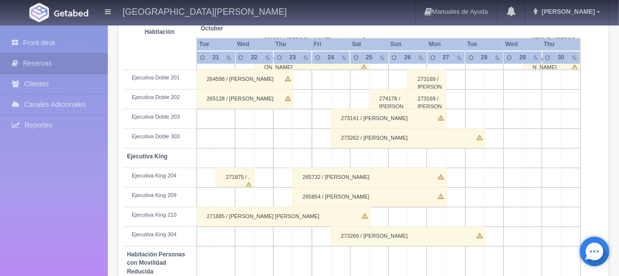
click at [235, 172] on div "271875 / , ," at bounding box center [235, 178] width 39 height 20
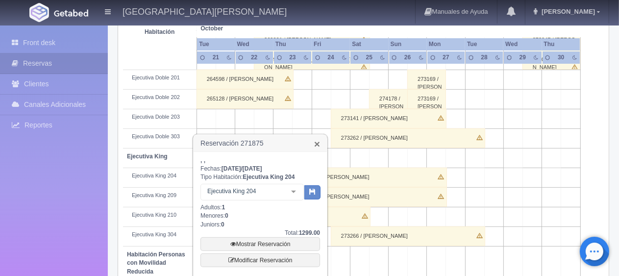
click at [315, 144] on link "×" at bounding box center [317, 144] width 6 height 10
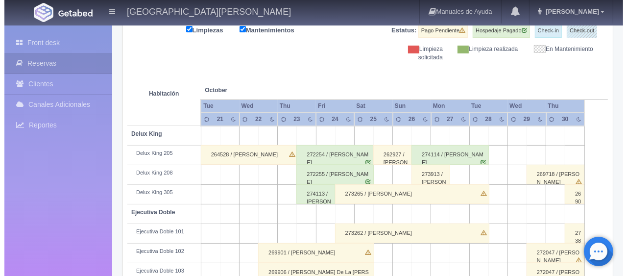
scroll to position [81, 0]
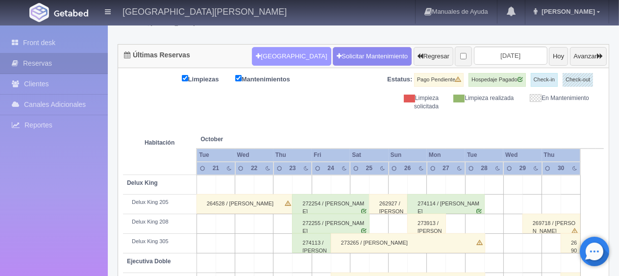
click at [265, 55] on button "[GEOGRAPHIC_DATA]" at bounding box center [291, 56] width 79 height 19
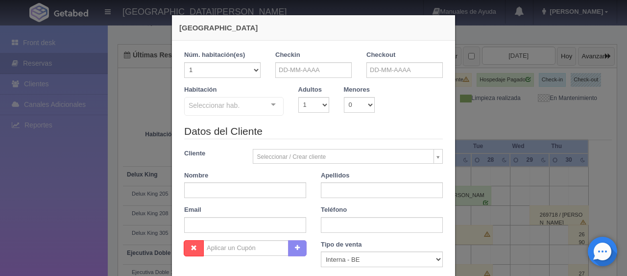
checkbox input "false"
click at [284, 66] on input "text" at bounding box center [313, 70] width 76 height 16
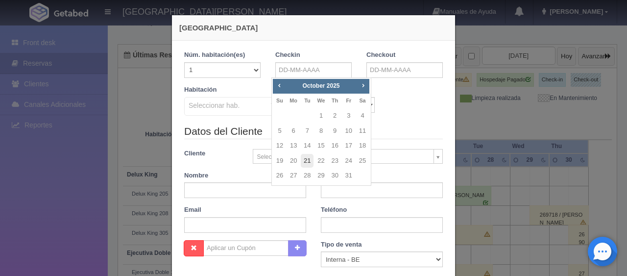
click at [310, 162] on link "21" at bounding box center [307, 161] width 13 height 14
type input "21-10-2025"
checkbox input "false"
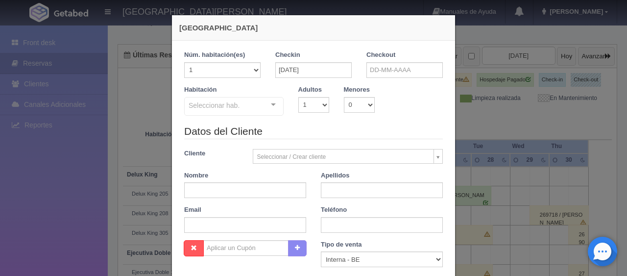
click at [383, 77] on div "Checkout" at bounding box center [404, 67] width 91 height 35
click at [382, 71] on input "text" at bounding box center [404, 70] width 76 height 16
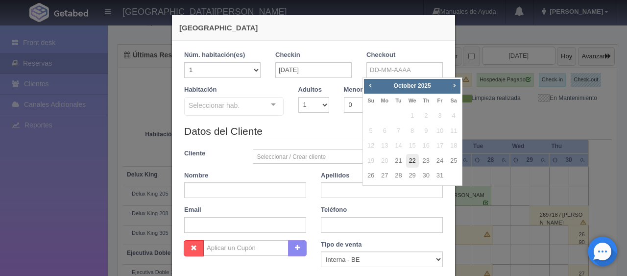
click at [414, 159] on link "22" at bounding box center [412, 161] width 13 height 14
type input "22-10-2025"
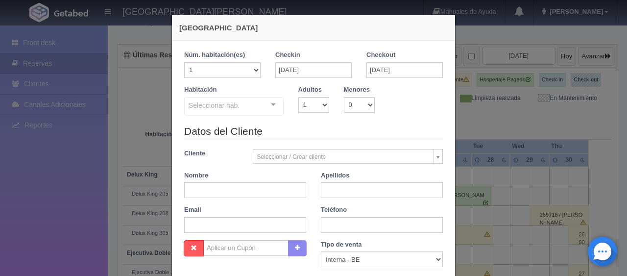
checkbox input "false"
click at [323, 100] on select "1 2 3 4 5 6 7 8 9 10" at bounding box center [313, 105] width 31 height 16
select select "2"
click at [298, 97] on select "1 2 3 4 5 6 7 8 9 10" at bounding box center [313, 105] width 31 height 16
click at [264, 104] on div "Seleccionar hab. SUITE SUITE - Sin asignar SUITE 301 Habitación Personas con Mo…" at bounding box center [233, 107] width 99 height 20
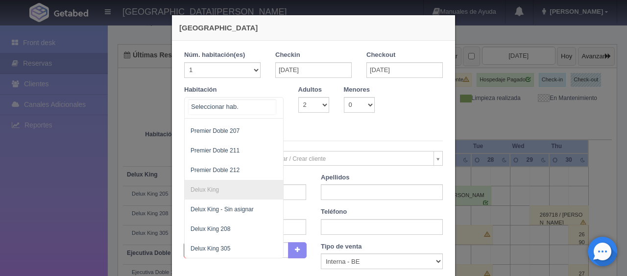
scroll to position [398, 0]
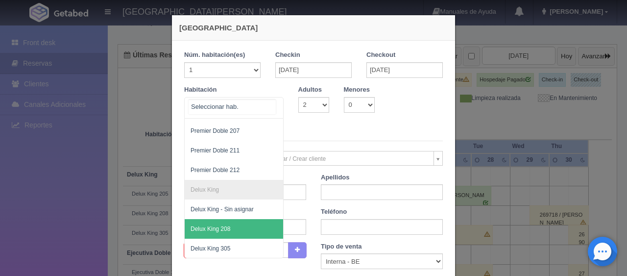
click at [253, 226] on span "Delux King 208" at bounding box center [267, 229] width 165 height 20
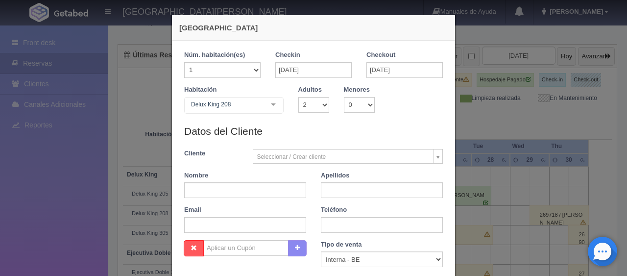
checkbox input "false"
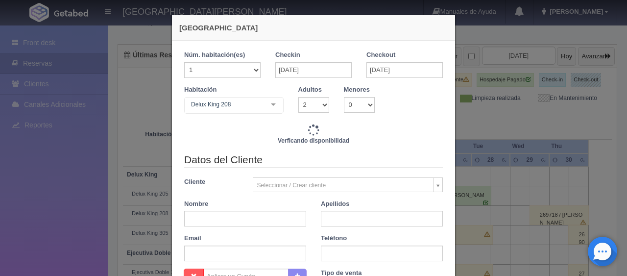
type input "1499.00"
checkbox input "false"
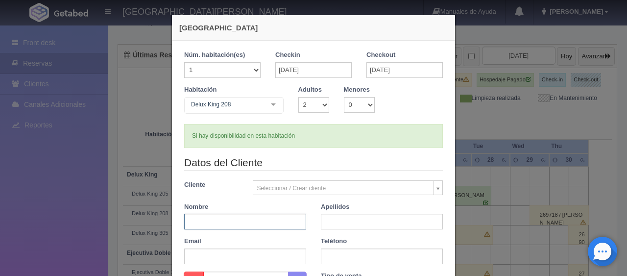
click at [250, 216] on input "text" at bounding box center [245, 222] width 122 height 16
type input "Maria"
type input "Villa"
click at [332, 254] on input "text" at bounding box center [382, 256] width 122 height 16
paste input "1 561 574 5713"
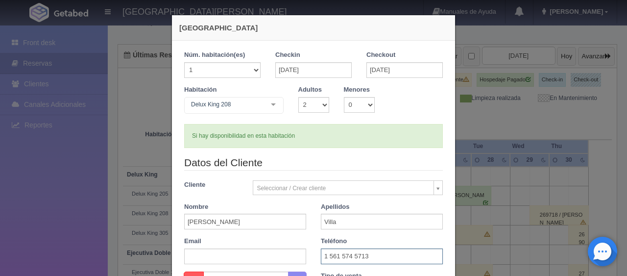
type input "1 561 574 5713"
click at [312, 231] on div "Datos del Cliente Cliente Seleccionar / Crear cliente Nuevo Cliente Adriana Nav…" at bounding box center [313, 213] width 273 height 116
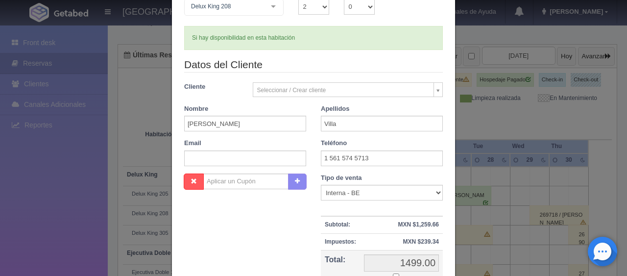
scroll to position [147, 0]
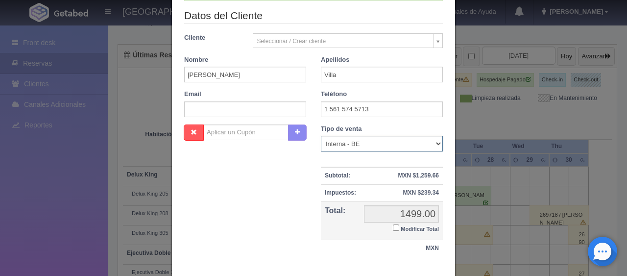
click at [376, 140] on select "Correo Electronico Interna - BE Llamada OTA Externa Otro WALK IN" at bounding box center [382, 144] width 122 height 16
select select "extota"
click at [321, 136] on select "Correo Electronico Interna - BE Llamada OTA Externa Otro WALK IN" at bounding box center [382, 144] width 122 height 16
click at [393, 226] on input "Modificar Total" at bounding box center [396, 227] width 6 height 6
checkbox input "true"
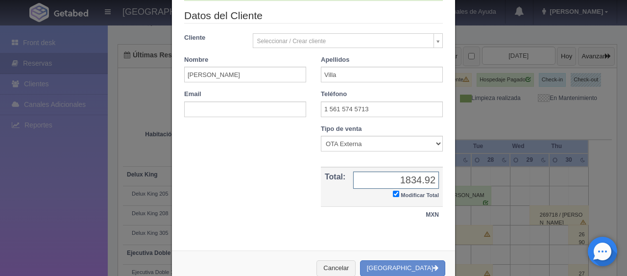
type input "1834.92"
click at [421, 271] on button "[GEOGRAPHIC_DATA]" at bounding box center [402, 268] width 85 height 16
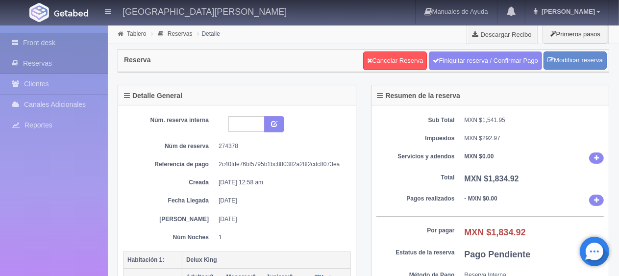
click at [61, 43] on link "Front desk" at bounding box center [54, 43] width 108 height 20
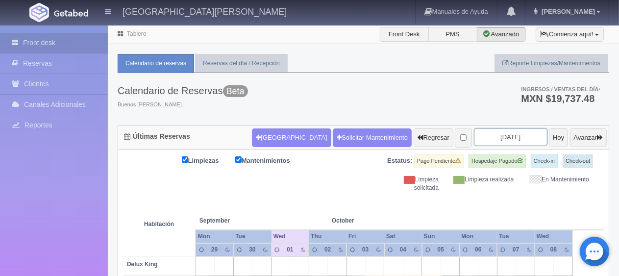
click at [483, 133] on input "2025-10-01" at bounding box center [510, 137] width 73 height 18
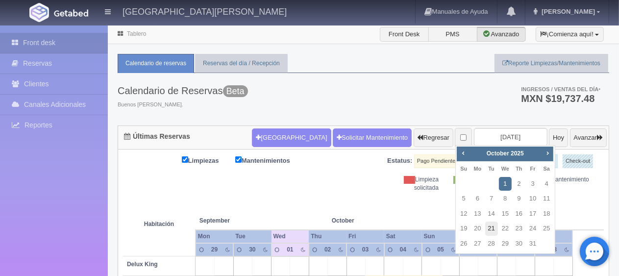
click at [495, 230] on link "21" at bounding box center [491, 228] width 13 height 14
type input "[DATE]"
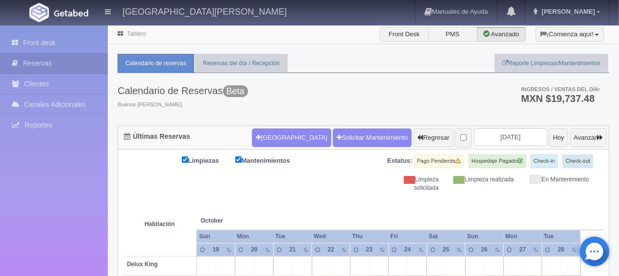
scroll to position [147, 0]
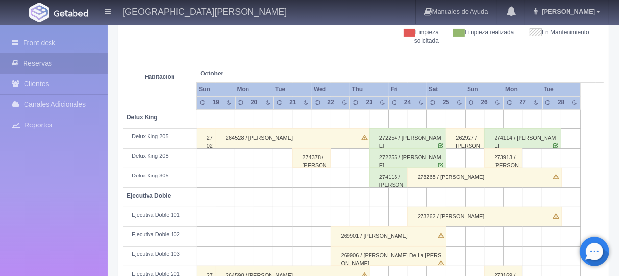
click at [311, 163] on div "274378 / [PERSON_NAME]" at bounding box center [311, 158] width 39 height 20
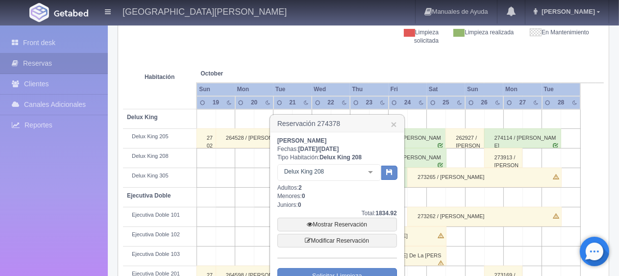
scroll to position [245, 0]
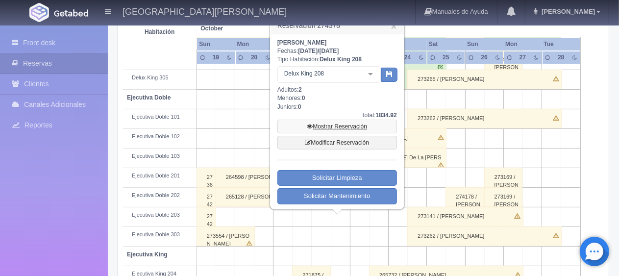
click at [335, 127] on link "Mostrar Reservación" at bounding box center [337, 127] width 120 height 14
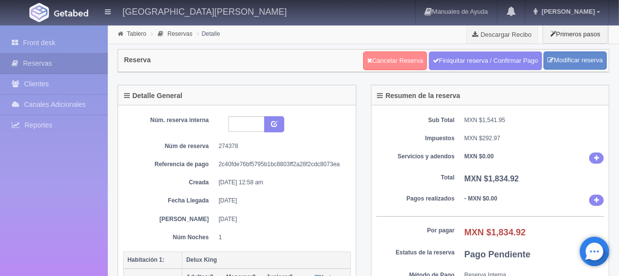
click at [385, 60] on link "Cancelar Reserva" at bounding box center [395, 60] width 64 height 19
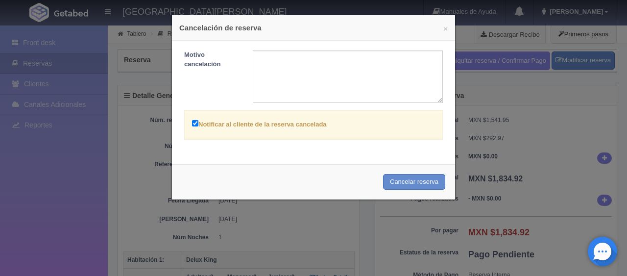
click at [237, 121] on label "Notificar al cliente de la reserva cancelada" at bounding box center [259, 123] width 135 height 11
click at [198, 121] on input "Notificar al cliente de la reserva cancelada" at bounding box center [195, 123] width 6 height 6
checkbox input "false"
click at [409, 183] on button "Cancelar reserva" at bounding box center [414, 182] width 62 height 16
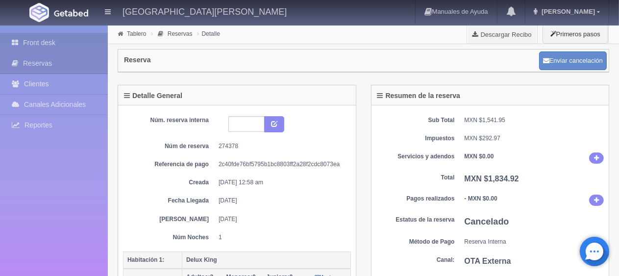
click at [47, 48] on link "Front desk" at bounding box center [54, 43] width 108 height 20
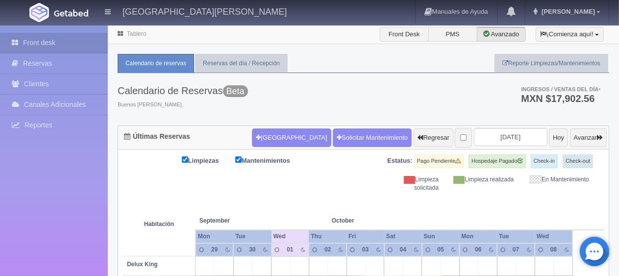
scroll to position [98, 0]
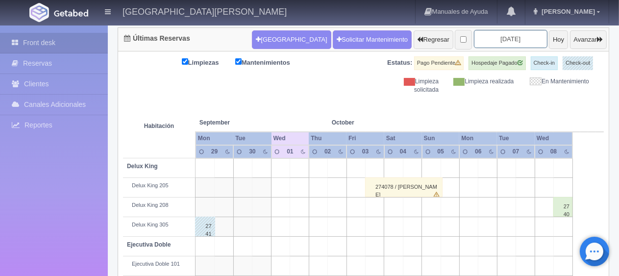
click at [480, 37] on input "2025-10-01" at bounding box center [510, 39] width 73 height 18
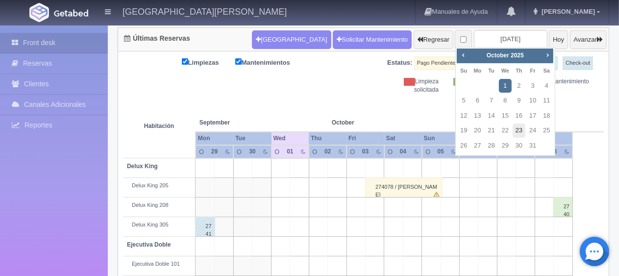
click at [519, 129] on link "23" at bounding box center [518, 130] width 13 height 14
type input "2025-10-23"
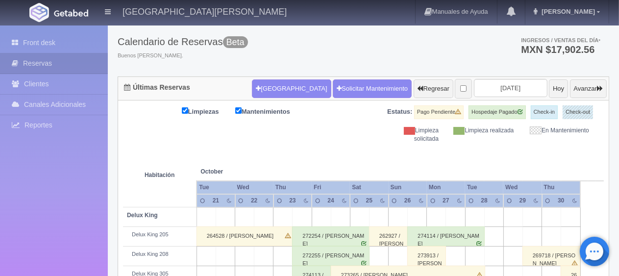
scroll to position [98, 0]
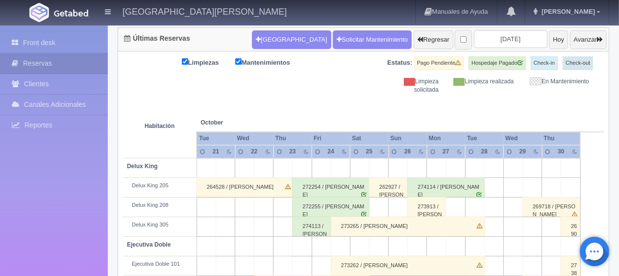
click at [241, 185] on div "264528 / María Blanco" at bounding box center [244, 187] width 97 height 20
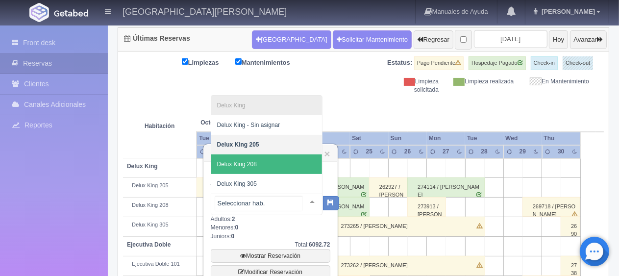
click at [263, 160] on span "Delux King 208" at bounding box center [266, 164] width 111 height 20
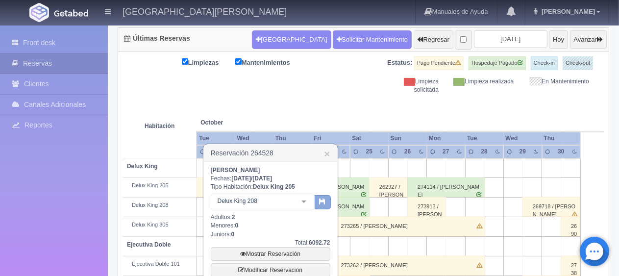
click at [318, 202] on button "button" at bounding box center [322, 202] width 16 height 15
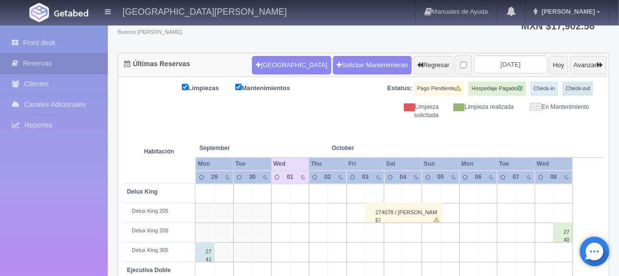
scroll to position [72, 0]
click at [512, 64] on input "[DATE]" at bounding box center [510, 64] width 73 height 18
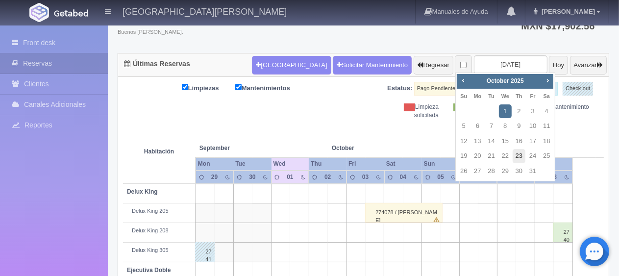
click at [515, 157] on link "23" at bounding box center [518, 156] width 13 height 14
type input "[DATE]"
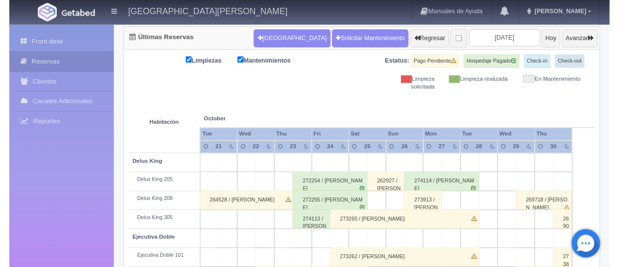
scroll to position [147, 0]
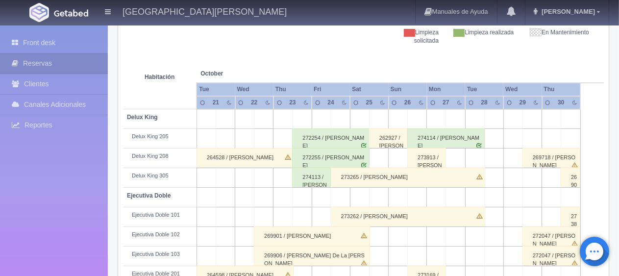
click at [534, 163] on div "269718 / [PERSON_NAME]" at bounding box center [551, 158] width 58 height 20
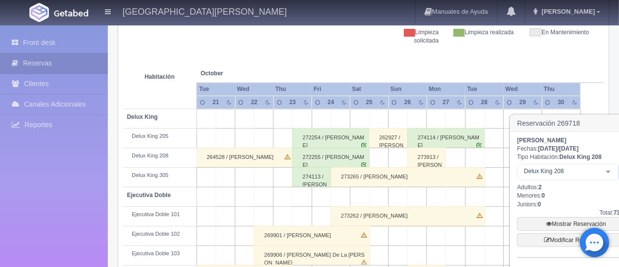
scroll to position [0, 0]
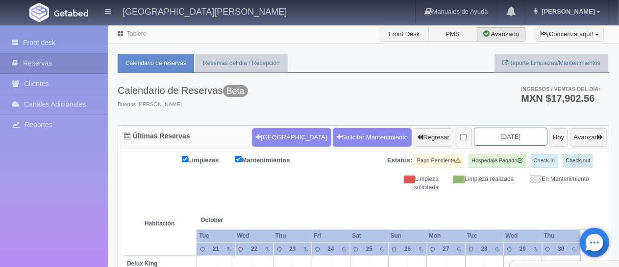
click at [476, 132] on input "2025-10-23" at bounding box center [510, 137] width 73 height 18
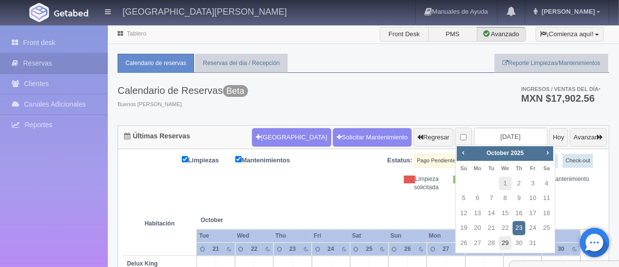
click at [501, 245] on link "29" at bounding box center [505, 244] width 13 height 14
type input "[DATE]"
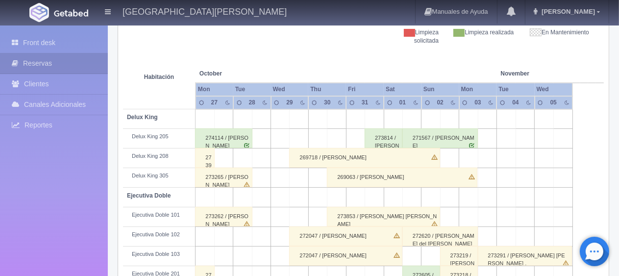
scroll to position [196, 0]
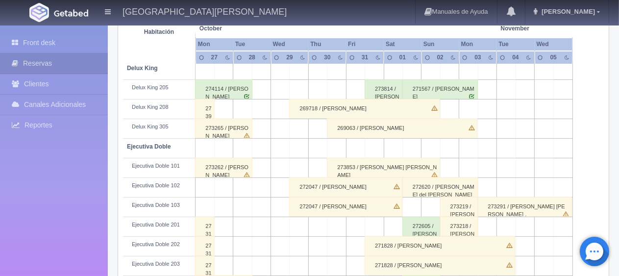
click at [301, 107] on div "269718 / [PERSON_NAME]" at bounding box center [364, 109] width 150 height 20
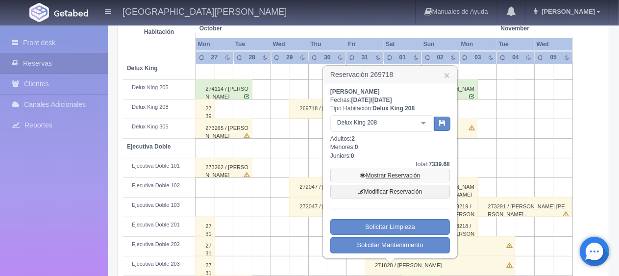
click at [376, 174] on link "Mostrar Reservación" at bounding box center [390, 175] width 120 height 14
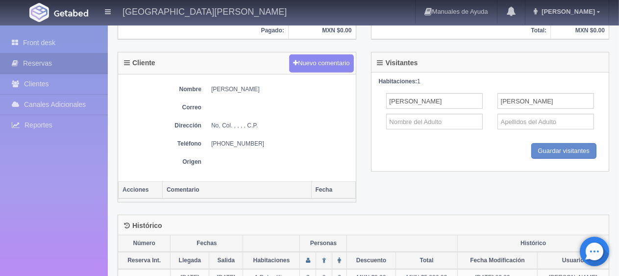
scroll to position [378, 0]
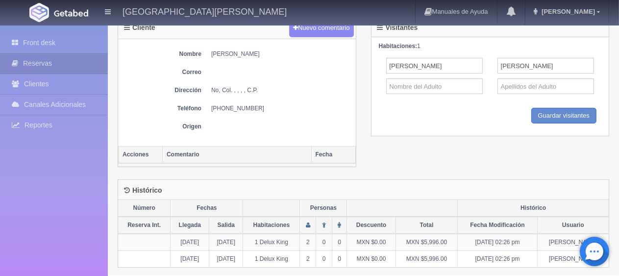
drag, startPoint x: 256, startPoint y: 52, endPoint x: 212, endPoint y: 46, distance: 44.5
click at [212, 46] on div "Nombre [PERSON_NAME] Correo Dirección No, Col. , , , , C.P. Teléfono [PHONE_NUM…" at bounding box center [237, 92] width 238 height 107
copy dd "[PERSON_NAME]"
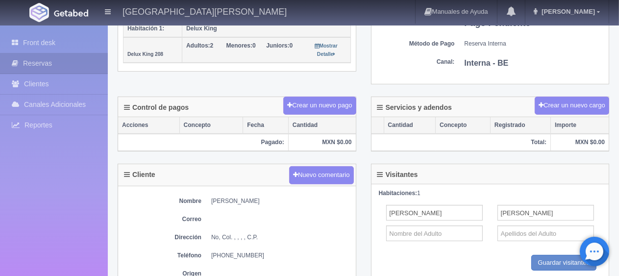
scroll to position [280, 0]
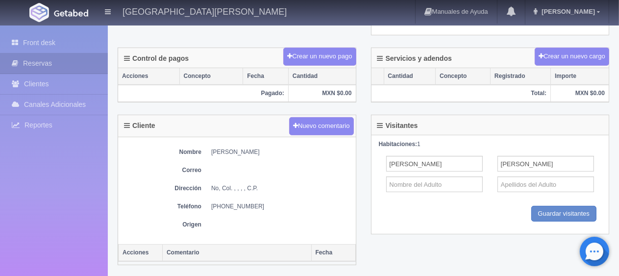
drag, startPoint x: 255, startPoint y: 203, endPoint x: 211, endPoint y: 203, distance: 44.6
click at [211, 203] on dd "+1 847 757 6987" at bounding box center [281, 206] width 140 height 8
copy dd "+1 847 757 6987"
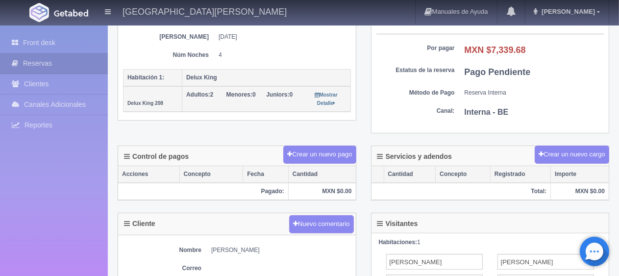
scroll to position [84, 0]
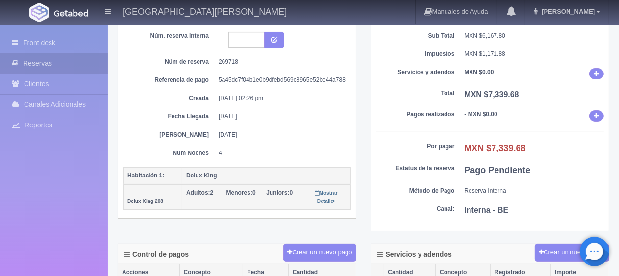
click at [368, 109] on div "Resumen de la reserva Sub Total MXN $6,167.80 Impuestos MXN $1,171.88 Servicios…" at bounding box center [489, 121] width 253 height 243
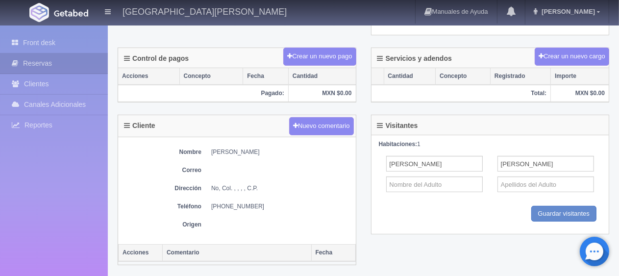
scroll to position [329, 0]
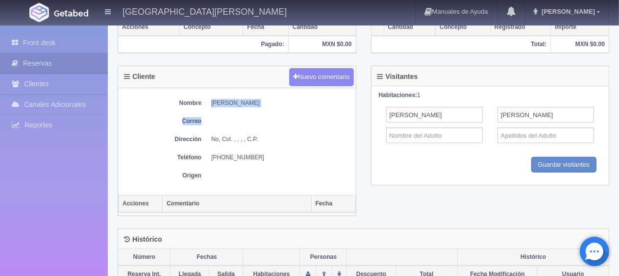
drag, startPoint x: 264, startPoint y: 105, endPoint x: 209, endPoint y: 104, distance: 54.4
click at [209, 104] on div "Nombre Christina Ronson Correo Dirección No, Col. , , , , C.P. Teléfono +1 847 …" at bounding box center [237, 141] width 238 height 107
click at [276, 105] on div "Nombre Christina Ronson Correo Dirección No, Col. , , , , C.P. Teléfono +1 847 …" at bounding box center [237, 141] width 238 height 107
drag, startPoint x: 255, startPoint y: 101, endPoint x: 212, endPoint y: 101, distance: 43.1
click at [212, 101] on dd "[PERSON_NAME]" at bounding box center [281, 103] width 140 height 8
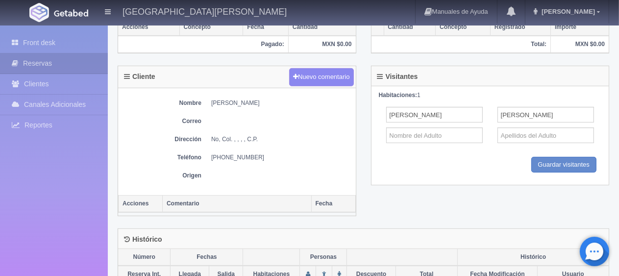
copy dd "[PERSON_NAME]"
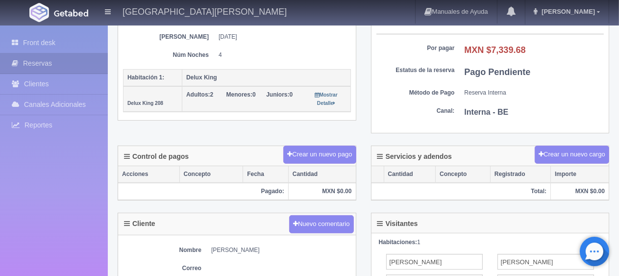
scroll to position [84, 0]
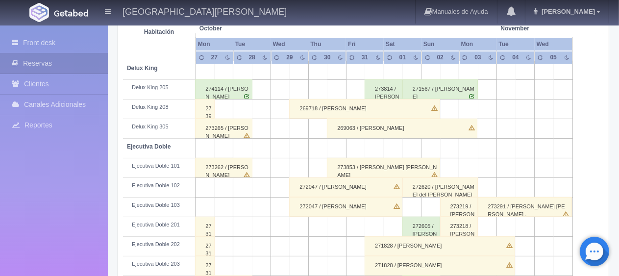
scroll to position [245, 0]
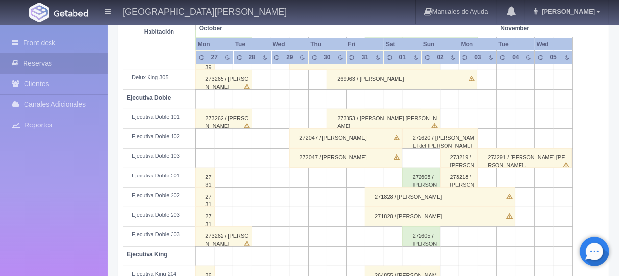
click at [304, 132] on div "272047 / Jisun Hahn" at bounding box center [345, 138] width 113 height 20
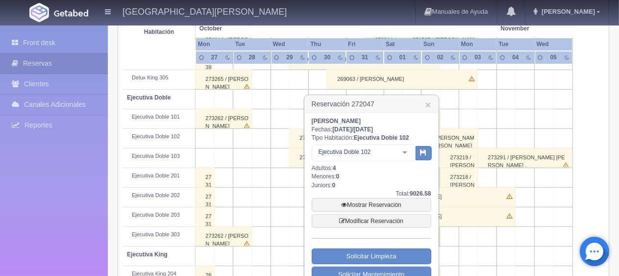
scroll to position [294, 0]
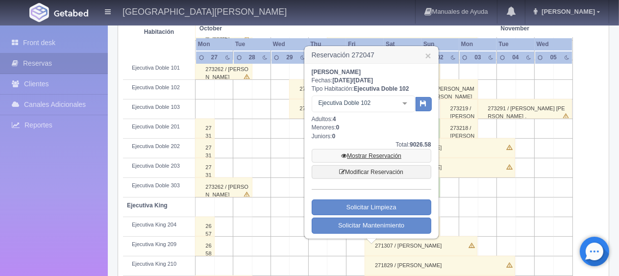
click at [361, 152] on link "Mostrar Reservación" at bounding box center [372, 156] width 120 height 14
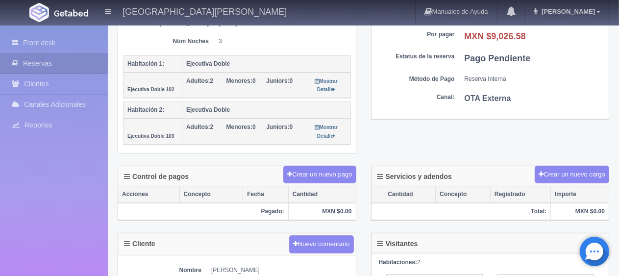
scroll to position [294, 0]
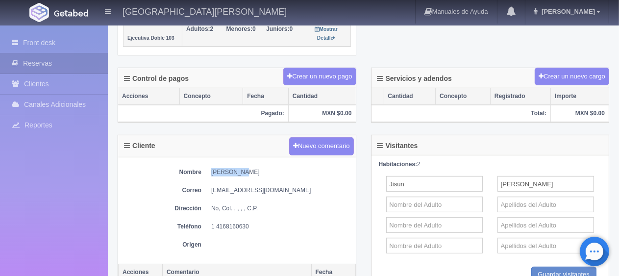
drag, startPoint x: 240, startPoint y: 170, endPoint x: 212, endPoint y: 167, distance: 29.2
click at [212, 168] on dd "[PERSON_NAME]" at bounding box center [281, 172] width 140 height 8
copy dd "[PERSON_NAME]"
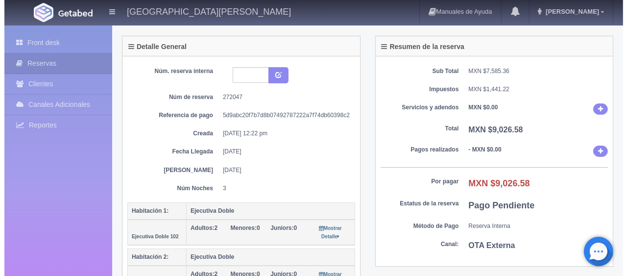
scroll to position [0, 0]
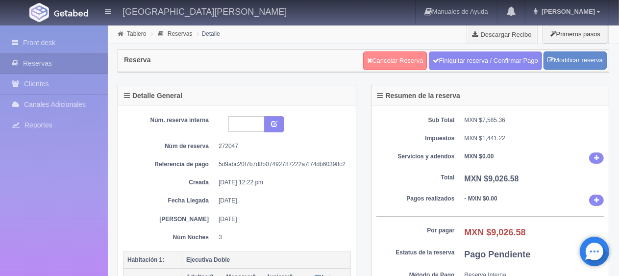
click at [379, 62] on link "Cancelar Reserva" at bounding box center [395, 60] width 64 height 19
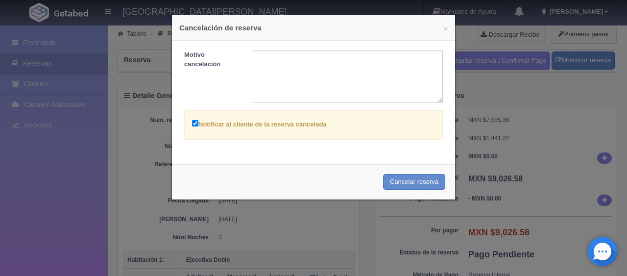
click at [244, 124] on label "Notificar al cliente de la reserva cancelada" at bounding box center [259, 123] width 135 height 11
click at [198, 124] on input "Notificar al cliente de la reserva cancelada" at bounding box center [195, 123] width 6 height 6
checkbox input "false"
click at [400, 176] on button "Cancelar reserva" at bounding box center [414, 182] width 62 height 16
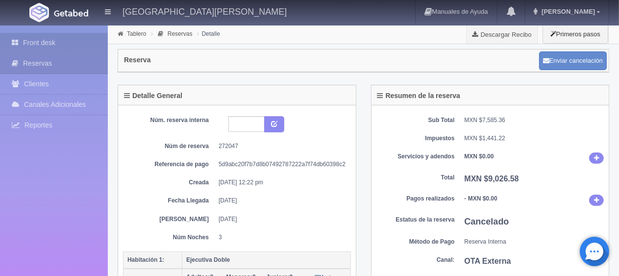
click at [62, 41] on link "Front desk" at bounding box center [54, 43] width 108 height 20
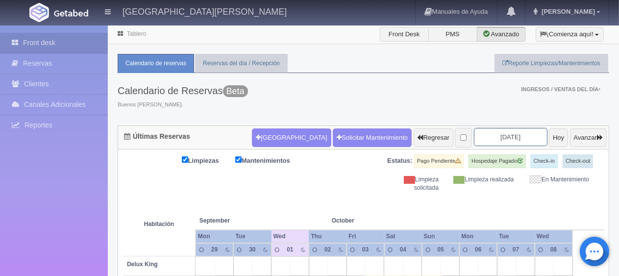
click at [481, 140] on input "2025-10-01" at bounding box center [510, 137] width 73 height 18
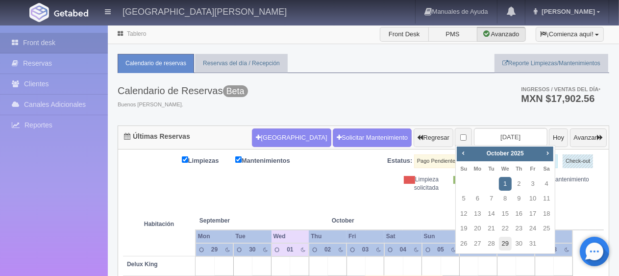
click at [507, 241] on link "29" at bounding box center [505, 244] width 13 height 14
type input "[DATE]"
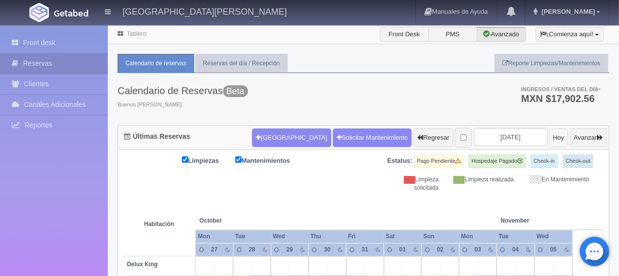
click at [549, 138] on button "Hoy" at bounding box center [558, 137] width 19 height 19
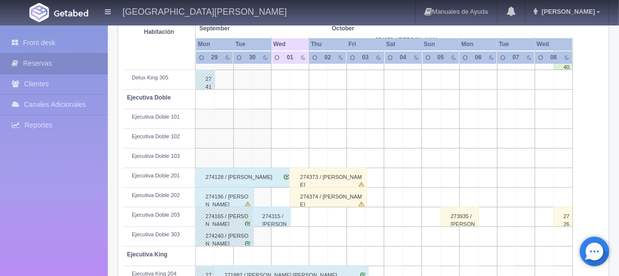
scroll to position [343, 0]
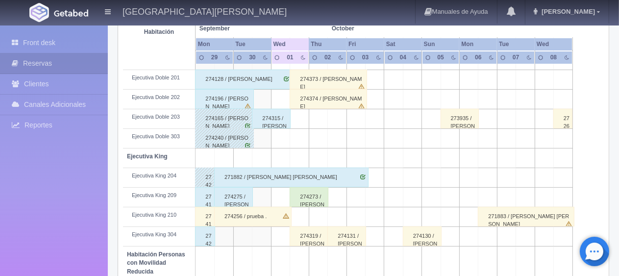
click at [264, 239] on td at bounding box center [261, 237] width 19 height 20
click at [262, 235] on td at bounding box center [261, 237] width 19 height 20
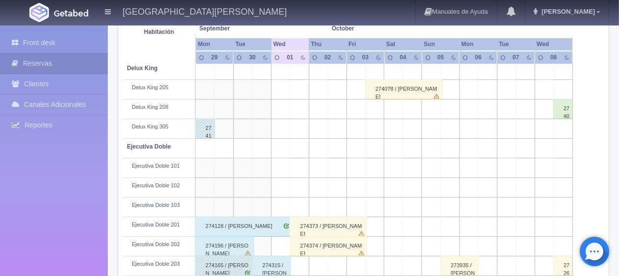
scroll to position [392, 0]
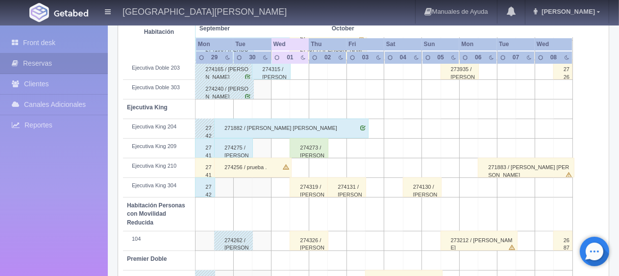
click at [264, 186] on td at bounding box center [261, 188] width 19 height 20
drag, startPoint x: 264, startPoint y: 186, endPoint x: 261, endPoint y: 191, distance: 5.3
click at [261, 191] on td at bounding box center [261, 188] width 19 height 20
click at [262, 191] on td at bounding box center [261, 188] width 19 height 20
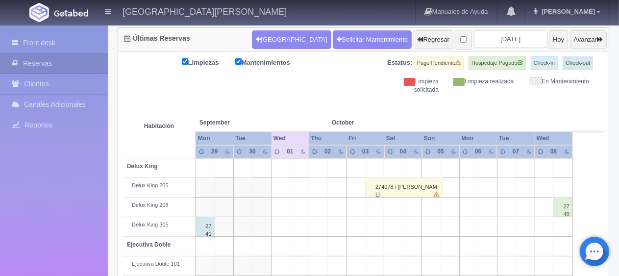
scroll to position [0, 0]
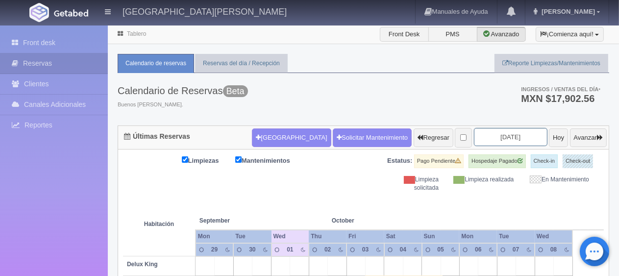
click at [489, 137] on input "[DATE]" at bounding box center [510, 137] width 73 height 18
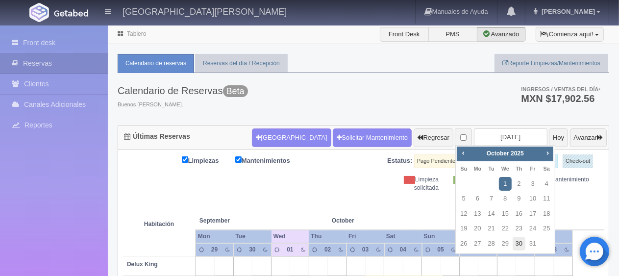
click at [515, 245] on link "30" at bounding box center [518, 244] width 13 height 14
type input "2025-10-30"
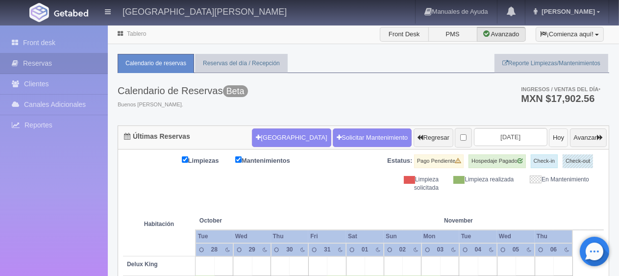
click at [549, 141] on button "Hoy" at bounding box center [558, 137] width 19 height 19
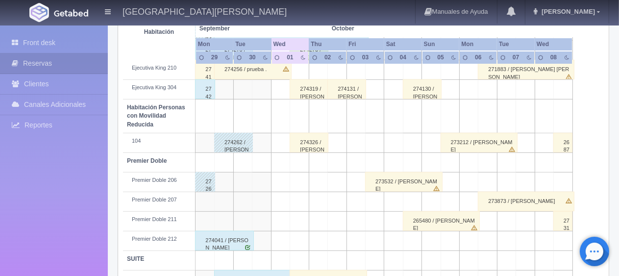
scroll to position [522, 0]
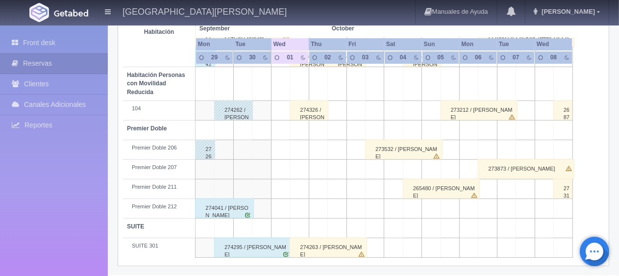
click at [245, 239] on div "274295 / [PERSON_NAME]" at bounding box center [252, 248] width 77 height 20
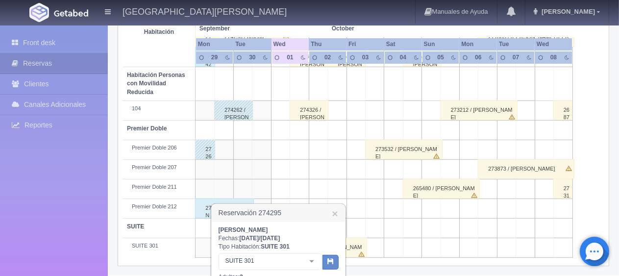
scroll to position [620, 0]
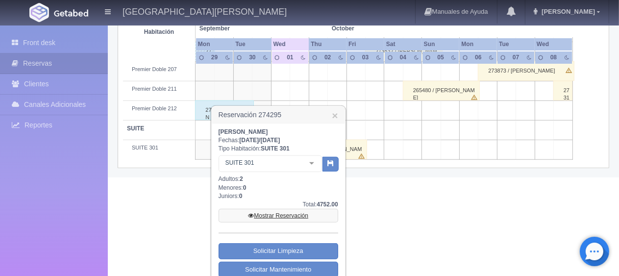
click at [275, 218] on link "Mostrar Reservación" at bounding box center [278, 216] width 120 height 14
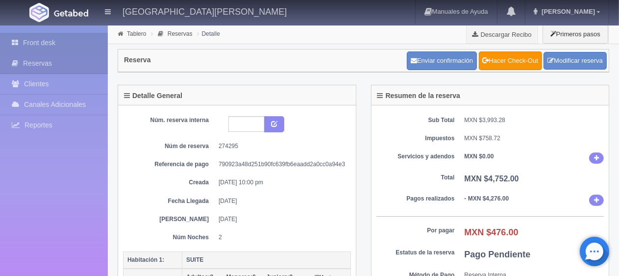
click at [57, 45] on link "Front desk" at bounding box center [54, 43] width 108 height 20
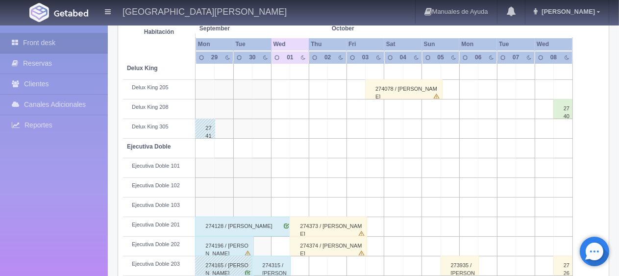
scroll to position [245, 0]
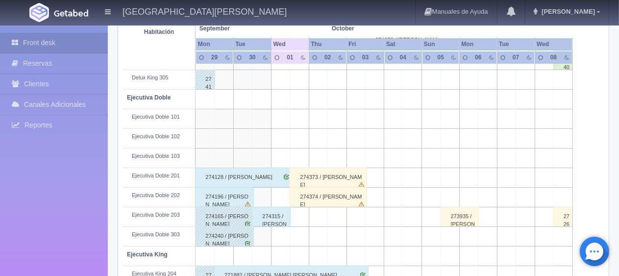
click at [229, 197] on div "274196 / José Arellano Álvarez" at bounding box center [224, 197] width 58 height 20
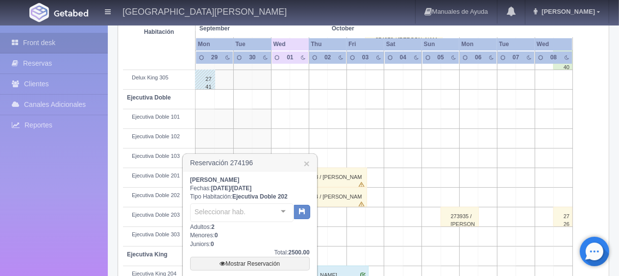
scroll to position [343, 0]
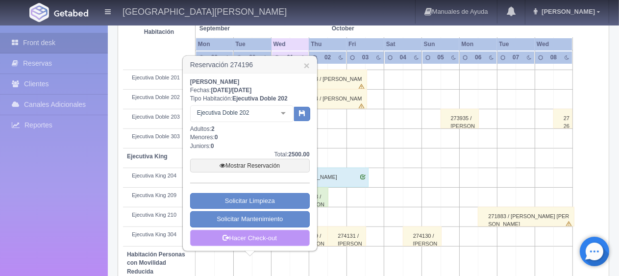
click at [245, 236] on link "Hacer Check-out" at bounding box center [250, 238] width 120 height 17
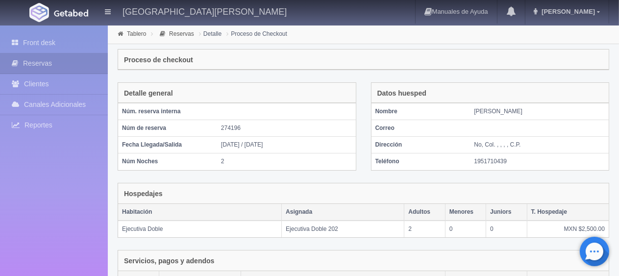
scroll to position [192, 0]
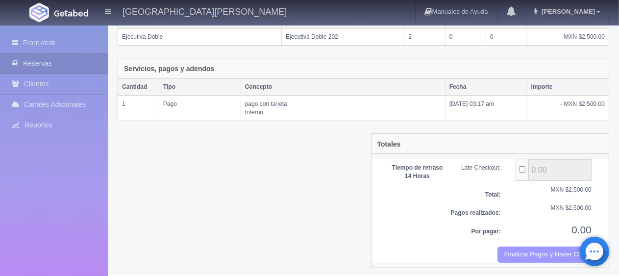
click at [517, 249] on button "Finalizar Pagos y Hacer Checkout" at bounding box center [544, 254] width 94 height 16
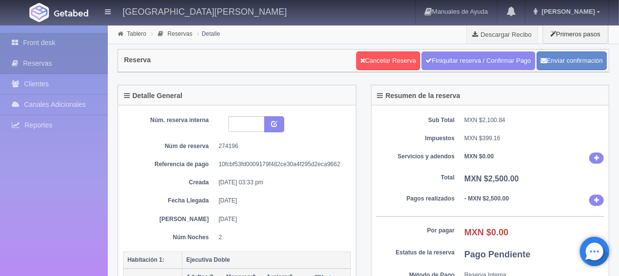
click at [58, 49] on link "Front desk" at bounding box center [54, 43] width 108 height 20
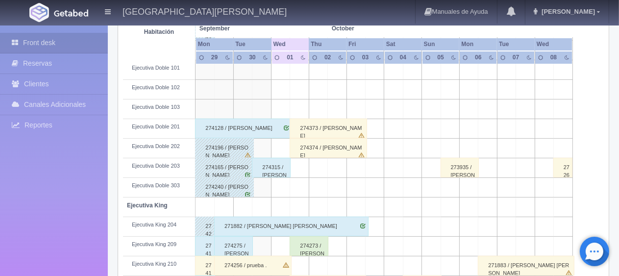
scroll to position [343, 0]
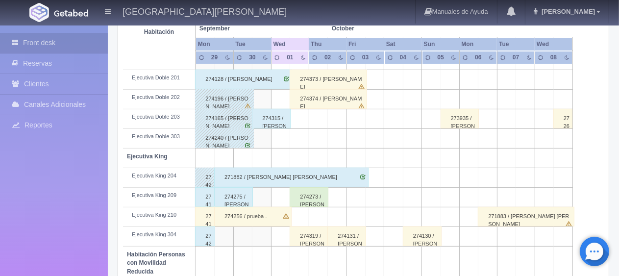
click at [241, 196] on div "274275 / [PERSON_NAME]" at bounding box center [233, 197] width 39 height 20
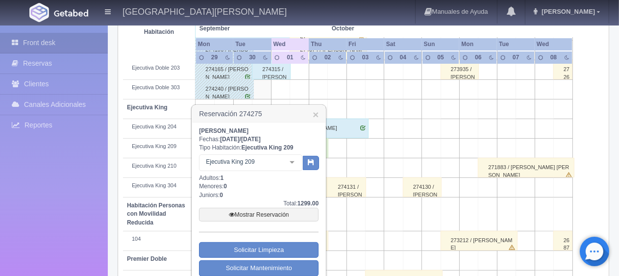
scroll to position [441, 0]
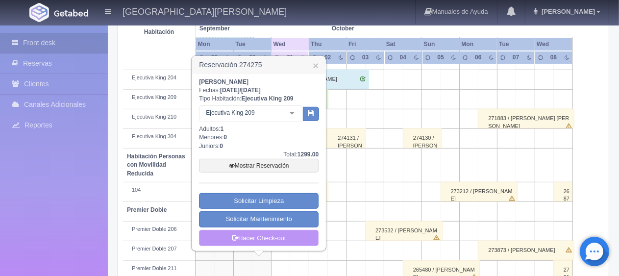
click at [254, 236] on link "Hacer Check-out" at bounding box center [259, 238] width 120 height 17
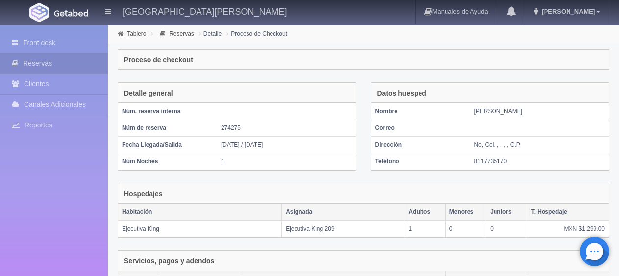
scroll to position [192, 0]
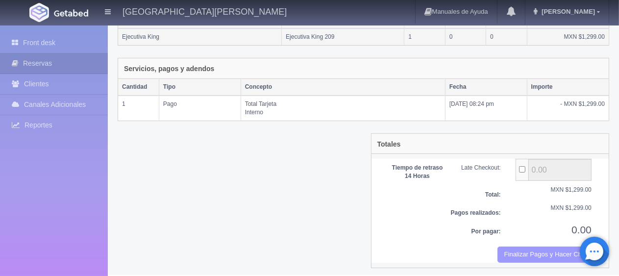
drag, startPoint x: 500, startPoint y: 246, endPoint x: 352, endPoint y: 26, distance: 264.9
click at [500, 246] on button "Finalizar Pagos y Hacer Checkout" at bounding box center [544, 254] width 94 height 16
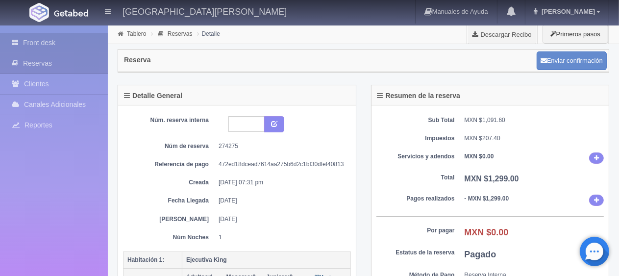
click at [77, 46] on link "Front desk" at bounding box center [54, 43] width 108 height 20
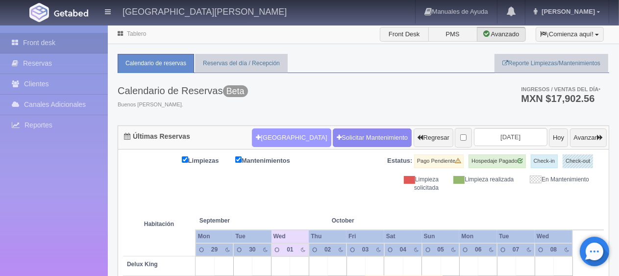
click at [276, 134] on button "Nueva Reserva" at bounding box center [291, 137] width 79 height 19
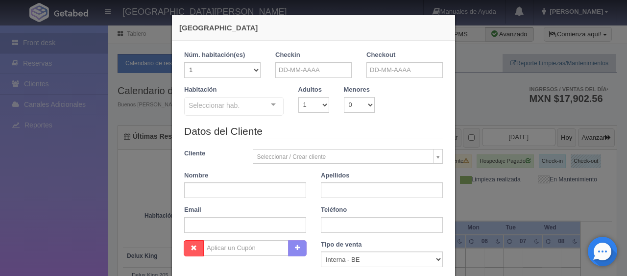
checkbox input "false"
click at [306, 67] on input "text" at bounding box center [313, 70] width 76 height 16
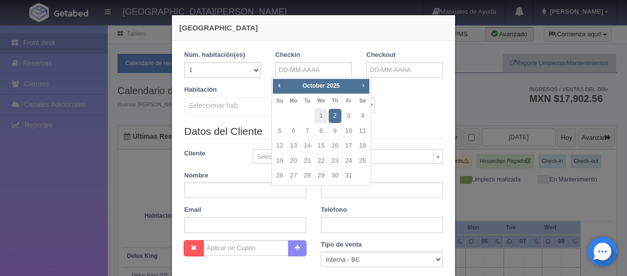
click at [362, 87] on span "Next" at bounding box center [363, 85] width 8 height 8
click at [308, 161] on link "23" at bounding box center [307, 161] width 13 height 14
type input "[DATE]"
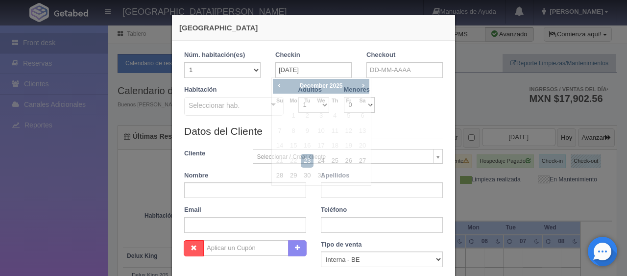
checkbox input "false"
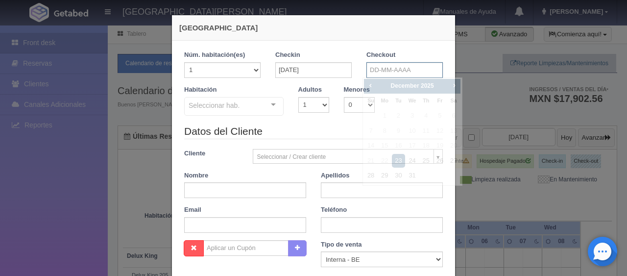
click at [386, 71] on input "text" at bounding box center [404, 70] width 76 height 16
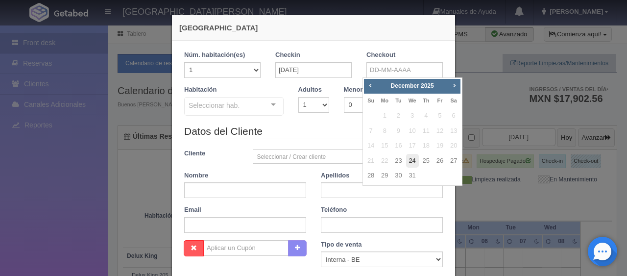
click at [412, 156] on link "24" at bounding box center [412, 161] width 13 height 14
type input "[DATE]"
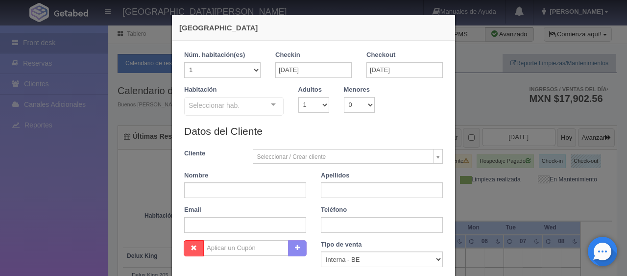
checkbox input "false"
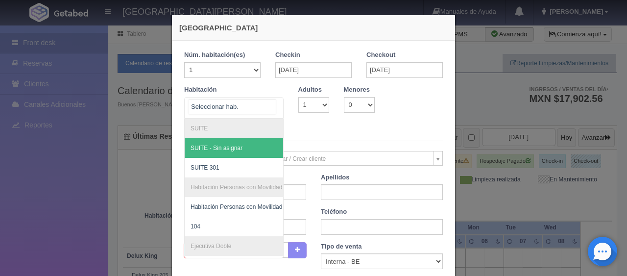
click at [268, 101] on div at bounding box center [274, 104] width 20 height 15
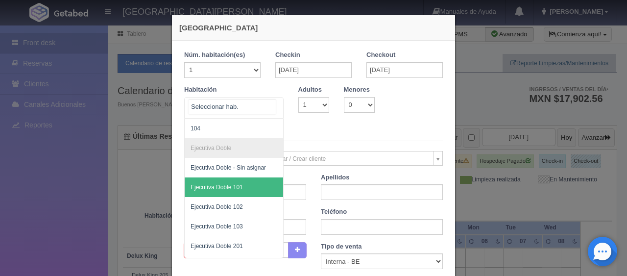
scroll to position [147, 0]
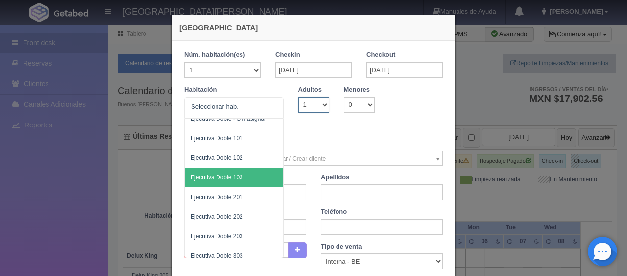
click at [319, 102] on select "1 2 3 4 5 6 7 8 9 10" at bounding box center [313, 105] width 31 height 16
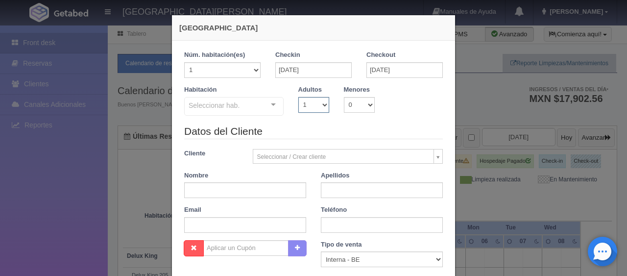
select select "2"
click at [298, 97] on select "1 2 3 4 5 6 7 8 9 10" at bounding box center [313, 105] width 31 height 16
click at [256, 101] on div "Seleccionar hab." at bounding box center [233, 106] width 99 height 19
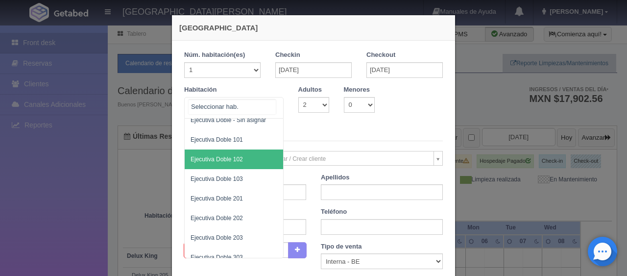
scroll to position [178, 0]
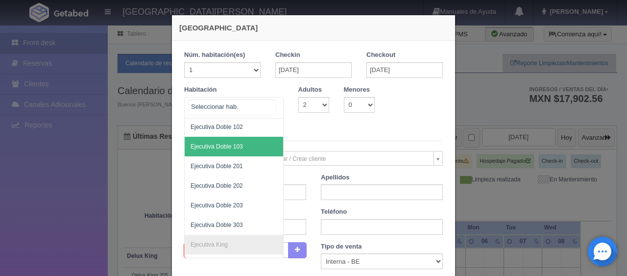
click at [240, 150] on span "Ejecutiva Doble 103" at bounding box center [267, 147] width 165 height 20
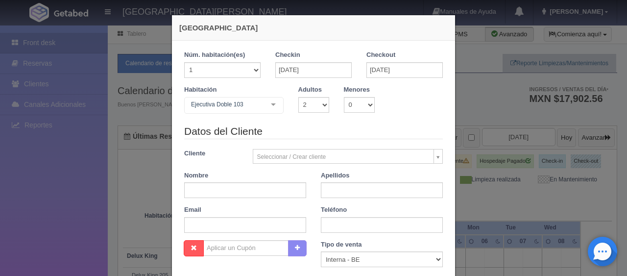
checkbox input "false"
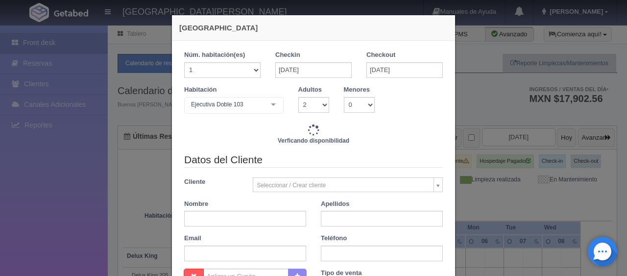
type input "1549.00"
checkbox input "false"
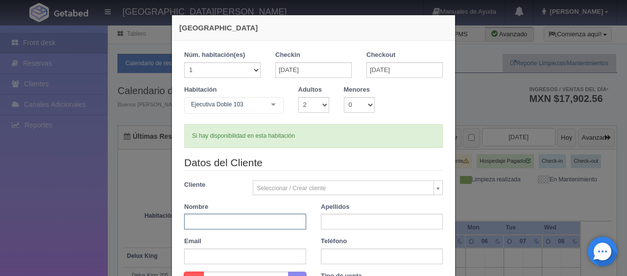
click at [233, 223] on input "text" at bounding box center [245, 222] width 122 height 16
paste input "Javier Esteban Perez Terrazas"
drag, startPoint x: 275, startPoint y: 216, endPoint x: 226, endPoint y: 216, distance: 48.5
click at [226, 216] on input "Javier Esteban Perez Terrazas" at bounding box center [245, 222] width 122 height 16
type input "[PERSON_NAME]"
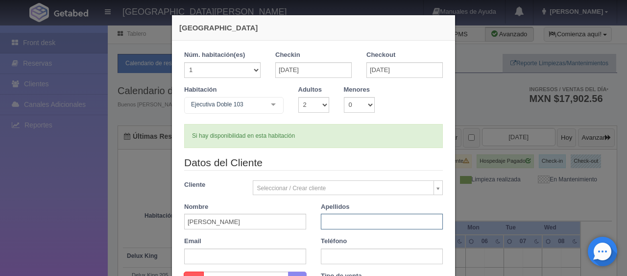
click at [342, 216] on input "text" at bounding box center [382, 222] width 122 height 16
paste input "Perez Terrazas"
click at [335, 251] on input "text" at bounding box center [382, 256] width 122 height 16
click at [332, 222] on input "Perez Terrazas" at bounding box center [382, 222] width 122 height 16
type input "Pérez Terrazas"
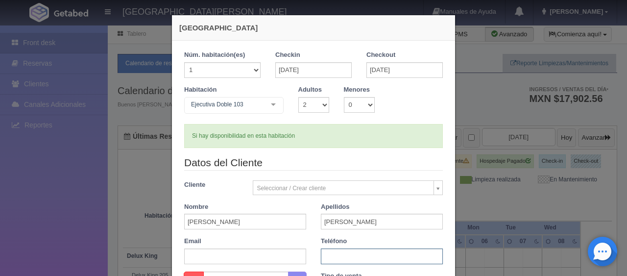
click at [333, 258] on input "text" at bounding box center [382, 256] width 122 height 16
paste input "52 844 179 1738"
type input "52 844 179 1738"
click at [313, 210] on div "Apellidos Pérez Terrazas" at bounding box center [381, 215] width 137 height 27
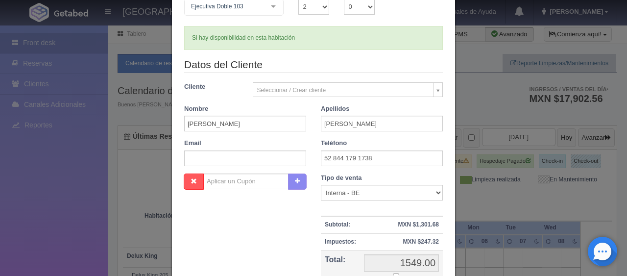
scroll to position [147, 0]
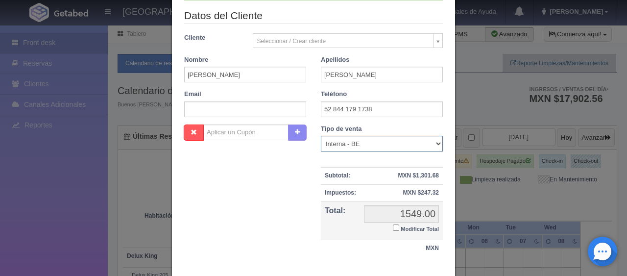
click at [352, 141] on select "Correo Electronico Interna - BE Llamada OTA Externa Otro WALK IN" at bounding box center [382, 144] width 122 height 16
select select "extota"
click at [321, 136] on select "Correo Electronico Interna - BE Llamada OTA Externa Otro WALK IN" at bounding box center [382, 144] width 122 height 16
click at [396, 226] on label "Modificar Total" at bounding box center [416, 227] width 46 height 11
click at [396, 226] on input "Modificar Total" at bounding box center [396, 227] width 6 height 6
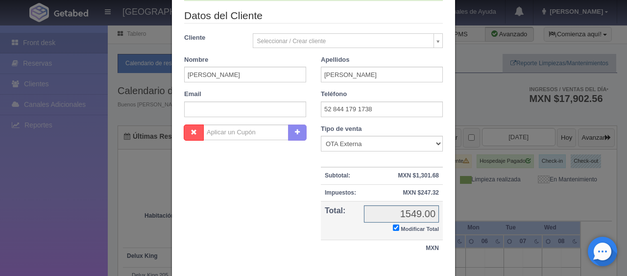
checkbox input "true"
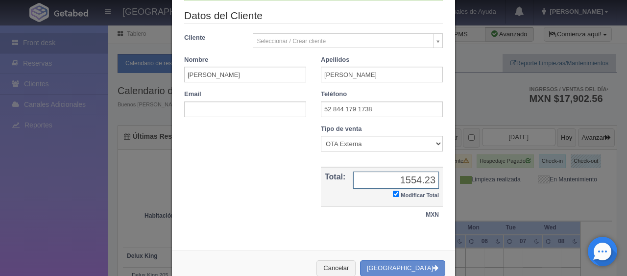
type input "1554.23"
click at [299, 203] on div "Nombre Cupón : Descuentos : Tipo de venta Correo Electronico Interna - BE Llama…" at bounding box center [313, 178] width 273 height 109
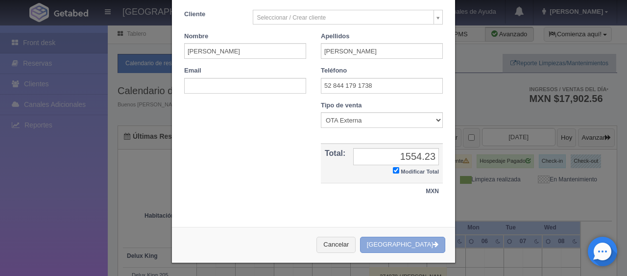
click at [404, 248] on button "Crear Reserva" at bounding box center [402, 245] width 85 height 16
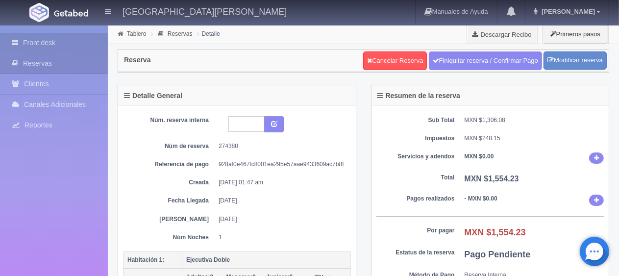
click at [71, 48] on link "Front desk" at bounding box center [54, 43] width 108 height 20
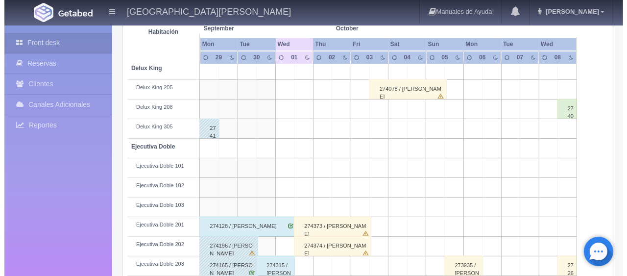
scroll to position [49, 0]
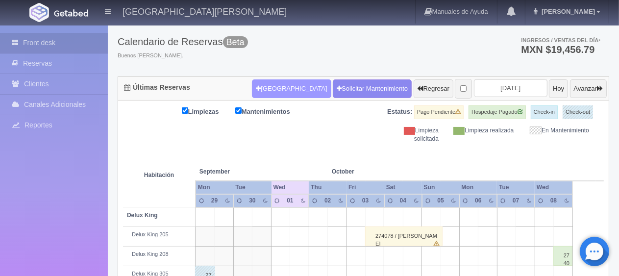
click at [281, 88] on button "[GEOGRAPHIC_DATA]" at bounding box center [291, 88] width 79 height 19
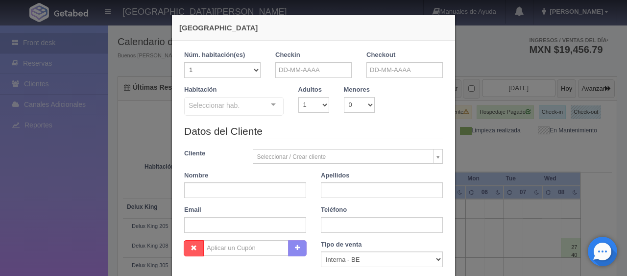
checkbox input "false"
click at [320, 56] on div "Checkin" at bounding box center [313, 63] width 76 height 27
click at [320, 64] on input "text" at bounding box center [313, 70] width 76 height 16
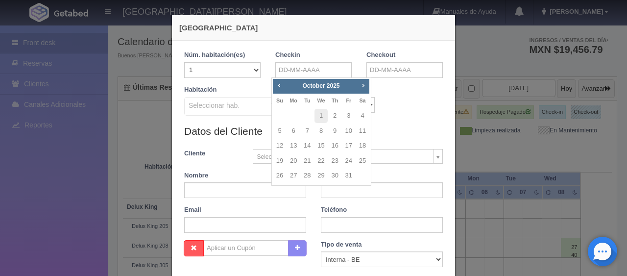
click at [357, 85] on div "Prev Next October 2025" at bounding box center [321, 86] width 96 height 15
click at [358, 85] on div "Prev Next October 2025" at bounding box center [321, 86] width 96 height 15
click at [360, 87] on span "Next" at bounding box center [363, 85] width 8 height 8
click at [304, 161] on link "23" at bounding box center [307, 161] width 13 height 14
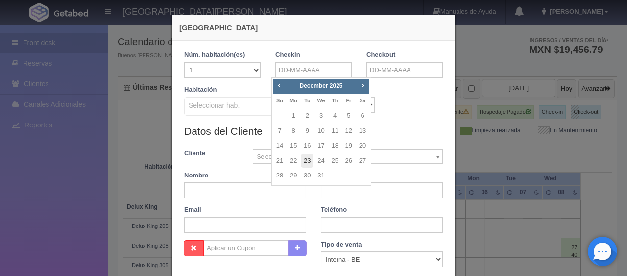
type input "23-12-2025"
checkbox input "false"
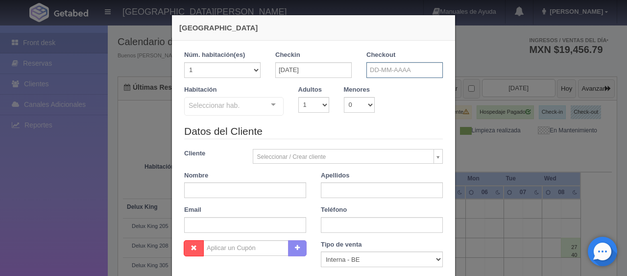
click at [375, 70] on input "text" at bounding box center [404, 70] width 76 height 16
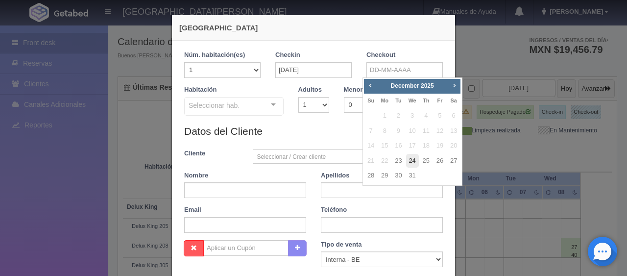
click at [411, 162] on link "24" at bounding box center [412, 161] width 13 height 14
type input "24-12-2025"
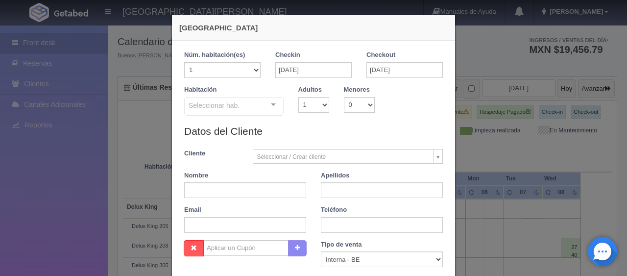
checkbox input "false"
click at [356, 107] on select "0 1 2 3 4 5 6 7 8 9 10" at bounding box center [359, 105] width 31 height 16
select select "1"
click at [344, 97] on select "0 1 2 3 4 5 6 7 8 9 10" at bounding box center [359, 105] width 31 height 16
checkbox input "false"
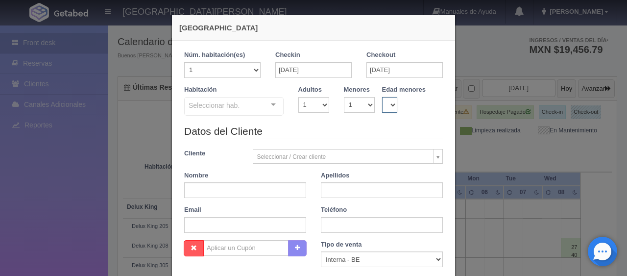
click at [383, 107] on select "0 1 2 3 4 5 6 7 8 9 10 11 12 13 14 15 16 17 18" at bounding box center [390, 105] width 16 height 16
select select "6"
click at [382, 97] on select "0 1 2 3 4 5 6 7 8 9 10 11 12 13 14 15 16 17 18" at bounding box center [390, 105] width 16 height 16
click at [272, 105] on div at bounding box center [274, 104] width 20 height 15
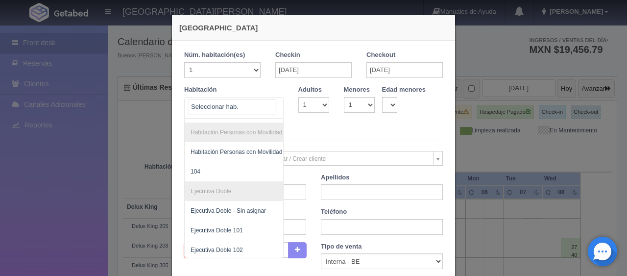
scroll to position [98, 0]
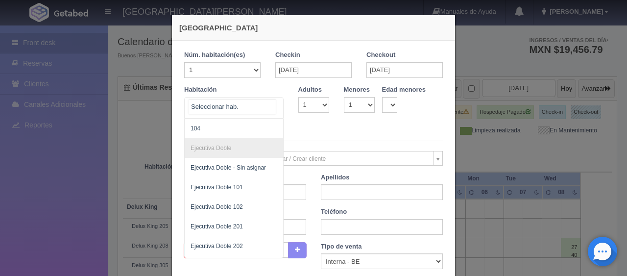
click at [244, 130] on span "104" at bounding box center [267, 129] width 165 height 20
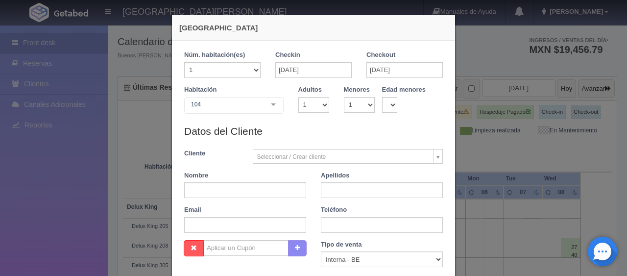
checkbox input "false"
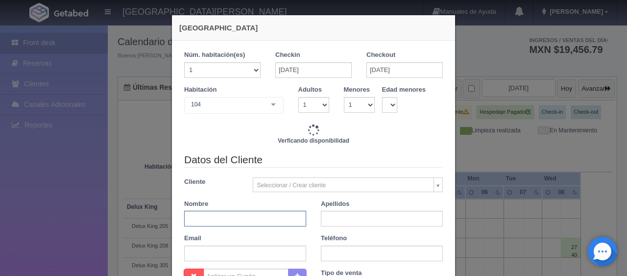
click at [247, 216] on input "text" at bounding box center [245, 219] width 122 height 16
type input "1299.00"
checkbox input "false"
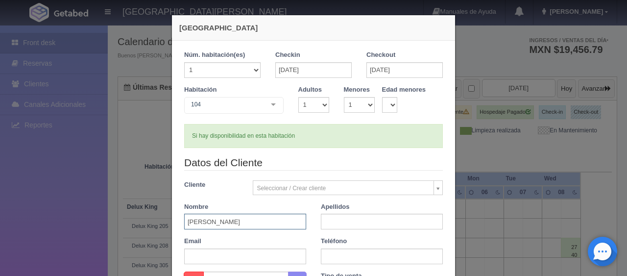
type input "Esteban"
drag, startPoint x: 217, startPoint y: 217, endPoint x: 138, endPoint y: 222, distance: 79.5
click at [138, 222] on div "Nueva Reserva 1 Núm. habitación(es) 1 2 3 4 5 6 7 8 9 10 11 12 13 14 15 16 17 1…" at bounding box center [313, 138] width 627 height 276
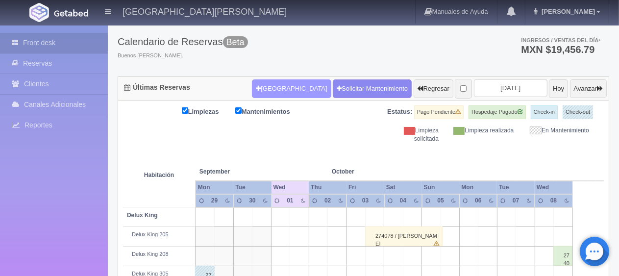
click at [266, 86] on button "[GEOGRAPHIC_DATA]" at bounding box center [291, 88] width 79 height 19
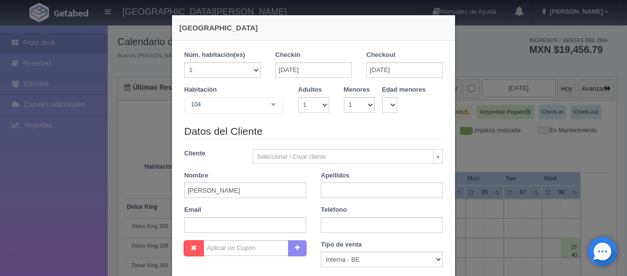
checkbox input "false"
click at [393, 104] on div "0 1 2 3 4 5 6 7 8 9 10 11 12 13 14 15 16 17 18" at bounding box center [393, 105] width 23 height 16
click at [382, 97] on select "0 1 2 3 4 5 6 7 8 9 10 11 12 13 14 15 16 17 18" at bounding box center [390, 105] width 16 height 16
click at [278, 193] on input "Esteban" at bounding box center [245, 190] width 122 height 16
drag, startPoint x: 214, startPoint y: 193, endPoint x: 163, endPoint y: 197, distance: 50.6
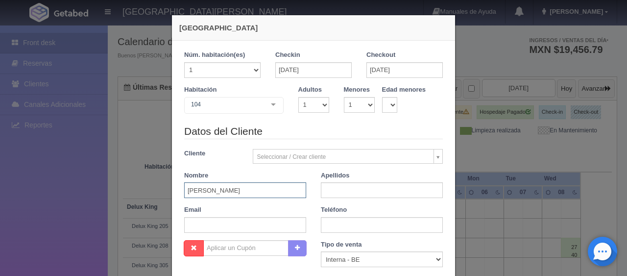
click at [167, 196] on div "Nueva Reserva 1 Núm. habitación(es) 1 2 3 4 5 6 7 8 9 10 11 12 13 14 15 16 17 1…" at bounding box center [314, 225] width 294 height 450
type input "Javier Esteban"
click at [332, 191] on input "text" at bounding box center [382, 190] width 122 height 16
type input "Peréz Terrazas"
click at [360, 222] on input "text" at bounding box center [382, 225] width 122 height 16
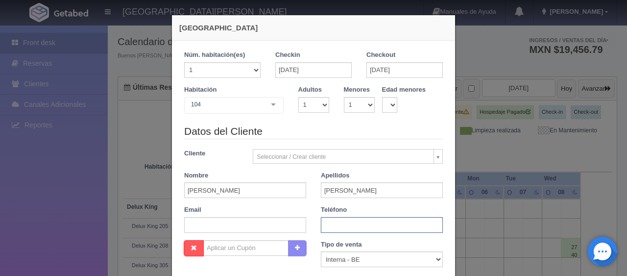
paste input "52 844 179 1738"
type input "52 844 179 1738"
click at [357, 259] on select "Correo Electronico Interna - BE Llamada OTA Externa Otro WALK IN" at bounding box center [382, 259] width 122 height 16
select select "extota"
click at [321, 251] on select "Correo Electronico Interna - BE Llamada OTA Externa Otro WALK IN" at bounding box center [382, 259] width 122 height 16
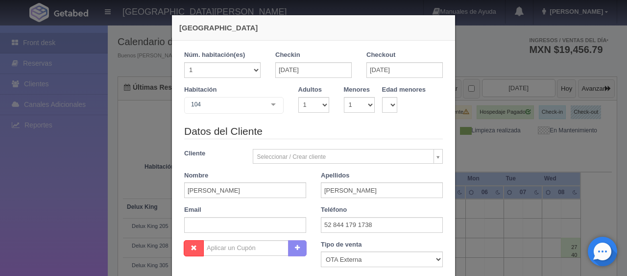
click at [313, 228] on div "Teléfono 52 844 179 1738" at bounding box center [381, 218] width 137 height 27
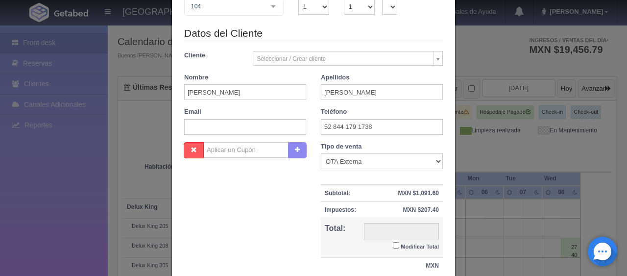
scroll to position [147, 0]
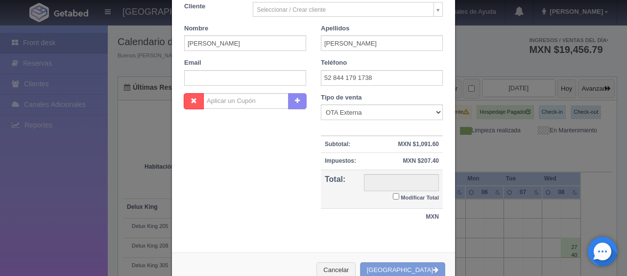
click at [393, 195] on input "Modificar Total" at bounding box center [396, 196] width 6 height 6
checkbox input "true"
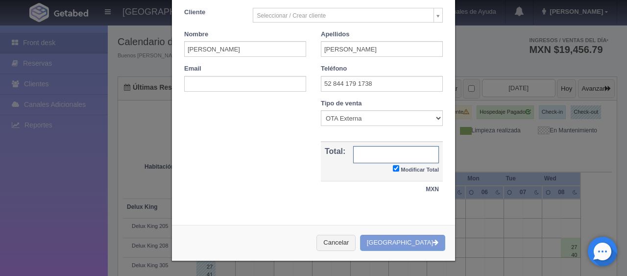
scroll to position [139, 0]
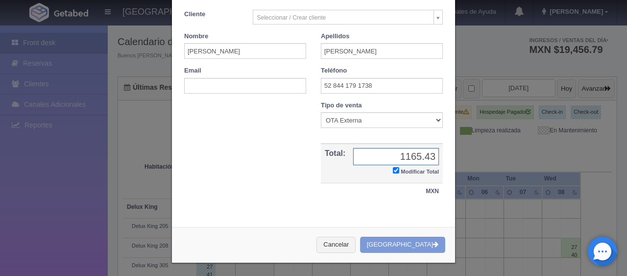
type input "1165.43"
click at [396, 239] on div "Cancelar Crear Reserva" at bounding box center [313, 245] width 283 height 36
click at [294, 215] on div "1 Núm. habitación(es) 1 2 3 4 5 6 7 8 9 10 11 12 13 14 15 16 17 18 19 20 Checki…" at bounding box center [313, 61] width 283 height 318
click at [395, 242] on div "Cancelar Crear Reserva" at bounding box center [313, 245] width 283 height 36
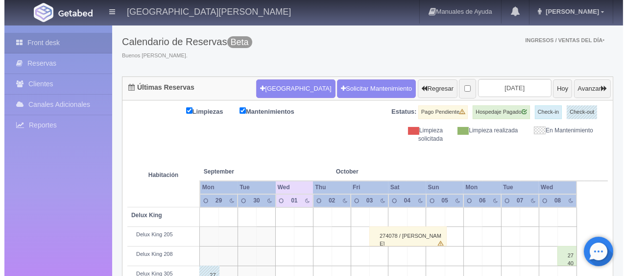
scroll to position [49, 0]
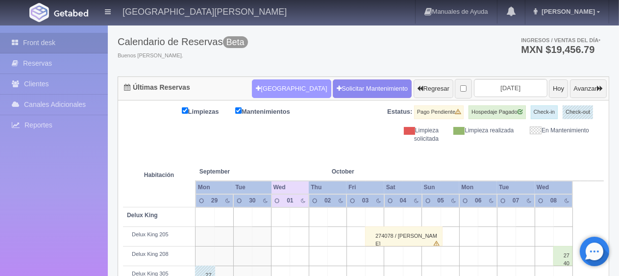
click at [286, 86] on button "[GEOGRAPHIC_DATA]" at bounding box center [291, 88] width 79 height 19
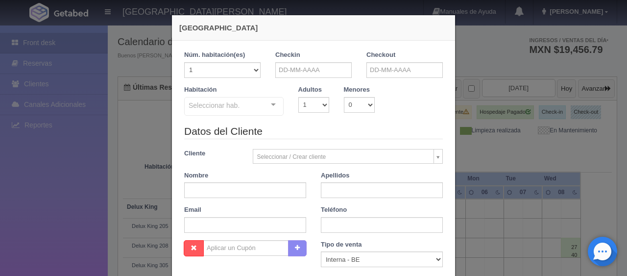
checkbox input "false"
click at [298, 73] on input "text" at bounding box center [313, 70] width 76 height 16
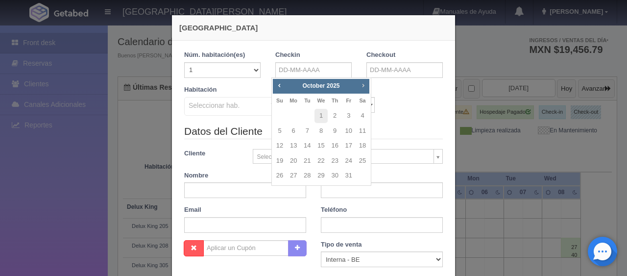
click at [362, 87] on span "Next" at bounding box center [363, 85] width 8 height 8
click at [307, 160] on link "23" at bounding box center [307, 161] width 13 height 14
type input "[DATE]"
checkbox input "false"
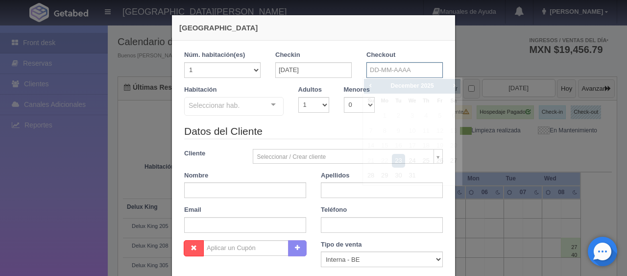
click at [383, 72] on input "text" at bounding box center [404, 70] width 76 height 16
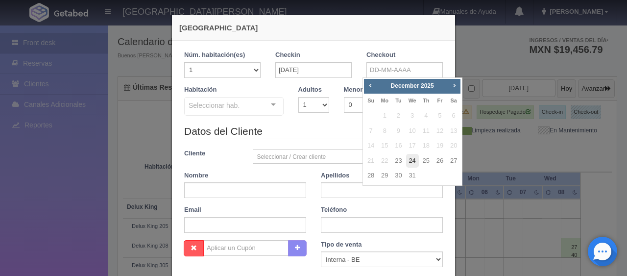
click at [410, 160] on link "24" at bounding box center [412, 161] width 13 height 14
type input "[DATE]"
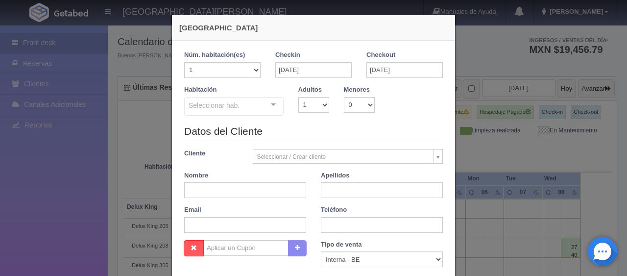
checkbox input "false"
click at [354, 102] on select "0 1 2 3 4 5 6 7 8 9 10" at bounding box center [359, 105] width 31 height 16
select select "1"
click at [344, 97] on select "0 1 2 3 4 5 6 7 8 9 10" at bounding box center [359, 105] width 31 height 16
checkbox input "false"
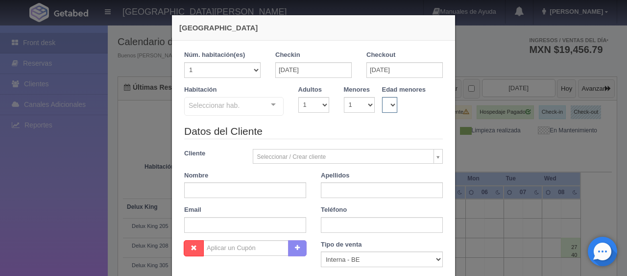
click at [382, 105] on select "0 1 2 3 4 5 6 7 8 9 10 11 12 13 14 15 16 17 18" at bounding box center [390, 105] width 16 height 16
select select "6"
click at [382, 97] on select "0 1 2 3 4 5 6 7 8 9 10 11 12 13 14 15 16 17 18" at bounding box center [390, 105] width 16 height 16
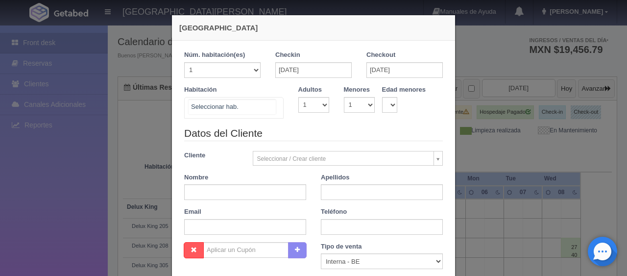
click at [273, 99] on div at bounding box center [274, 104] width 20 height 15
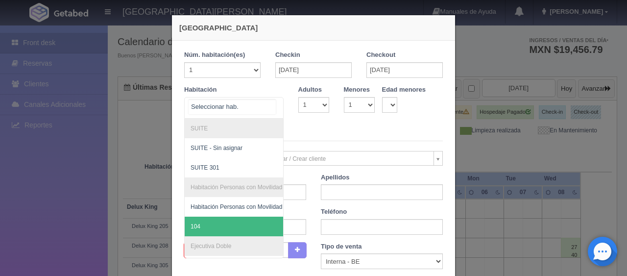
click at [228, 229] on span "104" at bounding box center [267, 226] width 165 height 20
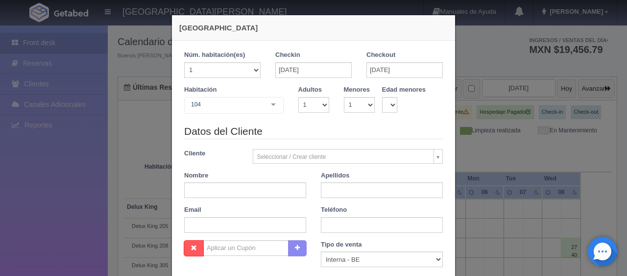
checkbox input "false"
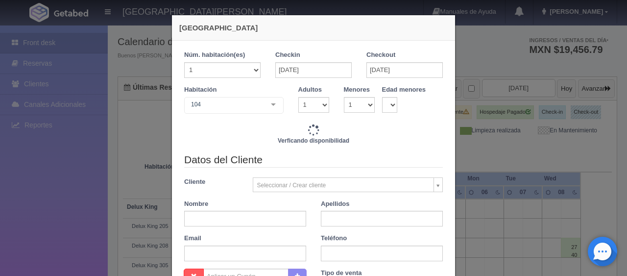
click at [261, 191] on div "Datos del Cliente Cliente Seleccionar / Crear cliente Nuevo Cliente Adriana Nav…" at bounding box center [313, 210] width 273 height 116
type input "1299.00"
checkbox input "false"
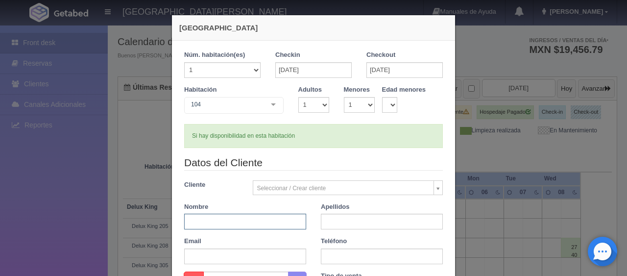
click at [258, 215] on input "text" at bounding box center [245, 222] width 122 height 16
type input "[PERSON_NAME]"
click at [348, 222] on input "text" at bounding box center [382, 222] width 122 height 16
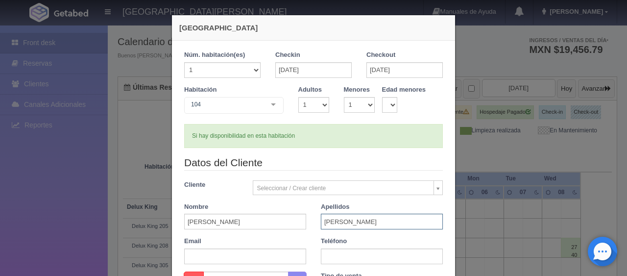
type input "[PERSON_NAME]"
click at [326, 251] on input "text" at bounding box center [382, 256] width 122 height 16
paste input "52 844 179 1738"
type input "52 844 179 1738"
click at [307, 238] on div "Email" at bounding box center [245, 250] width 137 height 27
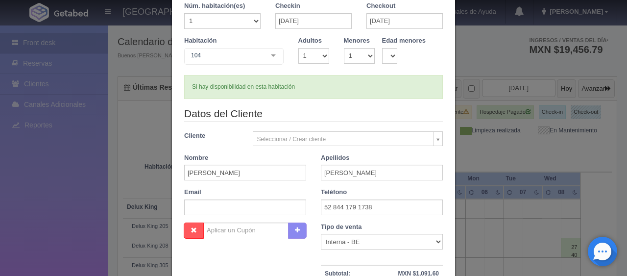
scroll to position [98, 0]
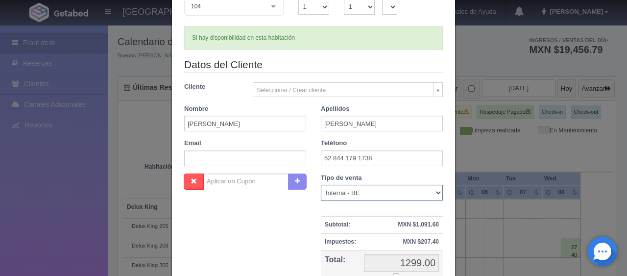
click at [353, 194] on select "Correo Electronico Interna - BE Llamada OTA Externa Otro WALK IN" at bounding box center [382, 193] width 122 height 16
select select "extota"
click at [321, 185] on select "Correo Electronico Interna - BE Llamada OTA Externa Otro WALK IN" at bounding box center [382, 193] width 122 height 16
click at [297, 235] on div "Nombre Cupón : Descuentos : Tipo de venta Correo Electronico Interna - BE Llama…" at bounding box center [313, 244] width 273 height 143
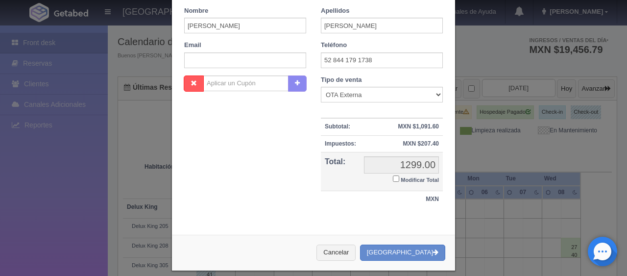
click at [393, 177] on input "Modificar Total" at bounding box center [396, 178] width 6 height 6
checkbox input "true"
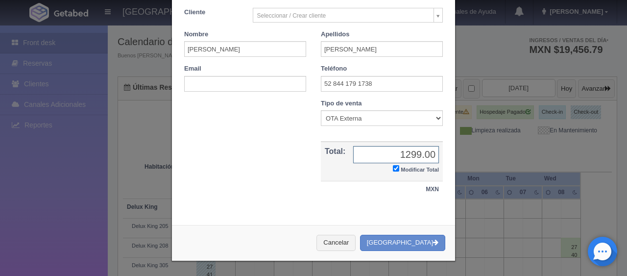
scroll to position [170, 0]
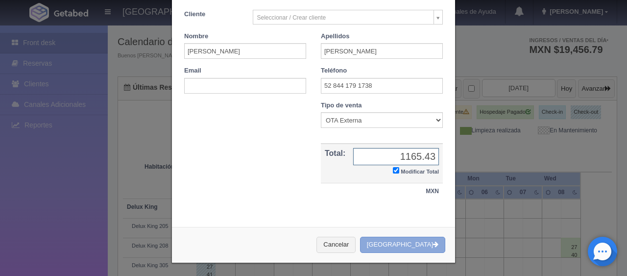
type input "1165.43"
click at [419, 241] on button "Crear Reserva" at bounding box center [402, 245] width 85 height 16
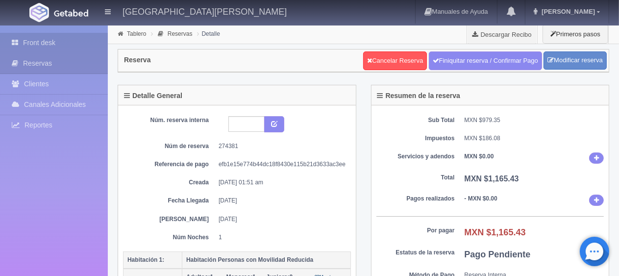
click at [51, 42] on link "Front desk" at bounding box center [54, 43] width 108 height 20
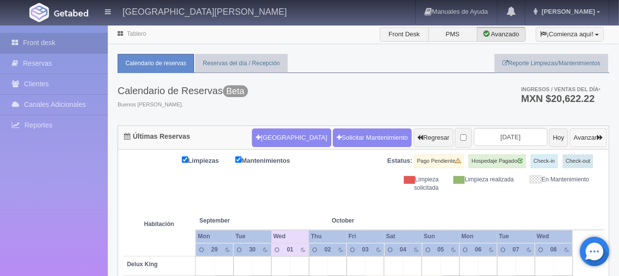
click at [572, 138] on button "Avanzar" at bounding box center [588, 137] width 37 height 19
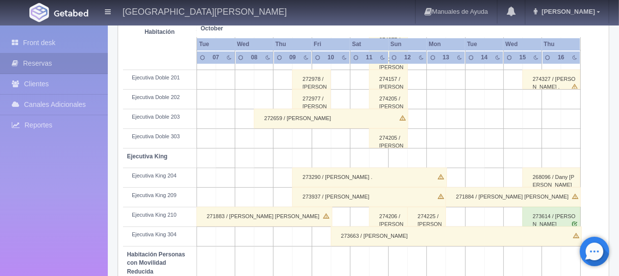
scroll to position [392, 0]
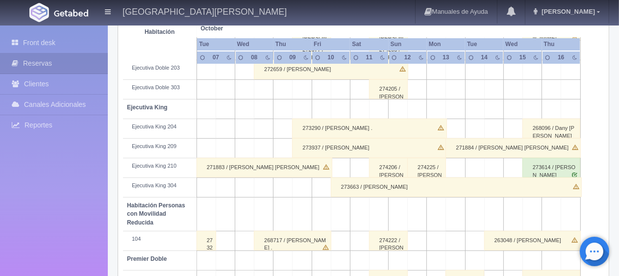
click at [417, 172] on div "274225 / Yenny Marcela Cartagena Atara" at bounding box center [426, 168] width 39 height 20
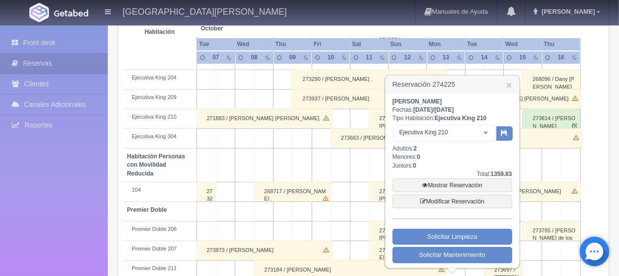
scroll to position [490, 0]
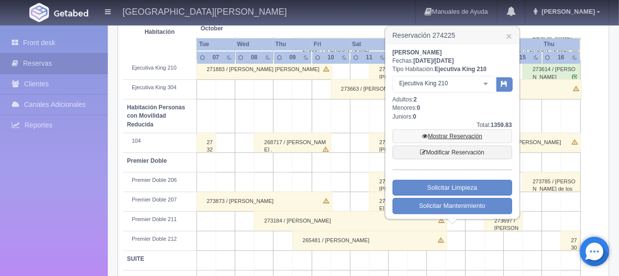
click at [449, 137] on link "Mostrar Reservación" at bounding box center [452, 136] width 120 height 14
